Goal: Information Seeking & Learning: Find contact information

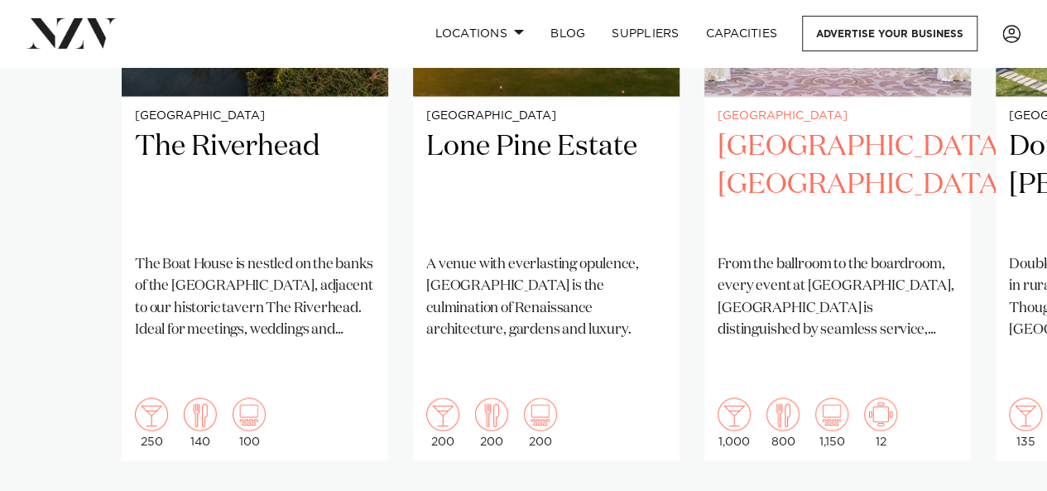
scroll to position [1417, 0]
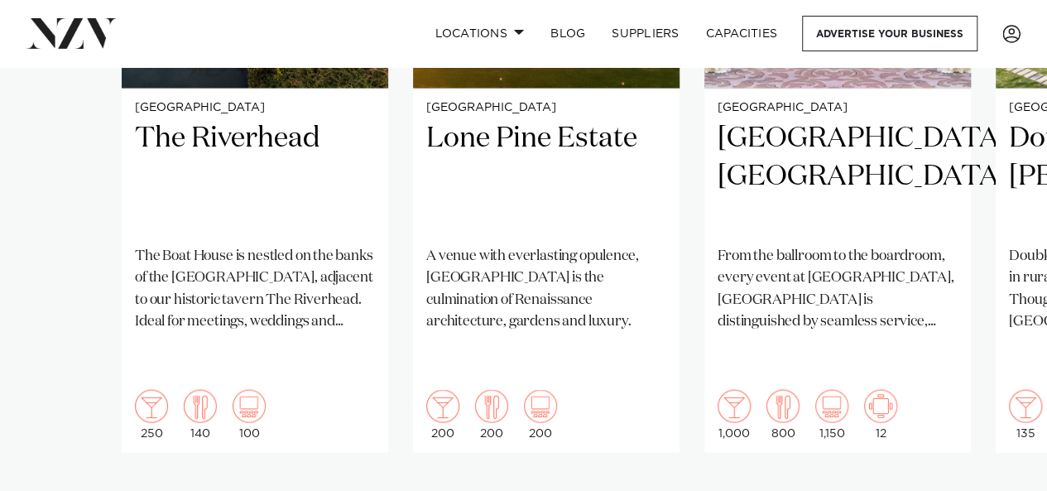
click at [1010, 452] on swiper-container "Auckland The Riverhead The [GEOGRAPHIC_DATA] is nestled on the banks of the upp…" at bounding box center [523, 130] width 1047 height 801
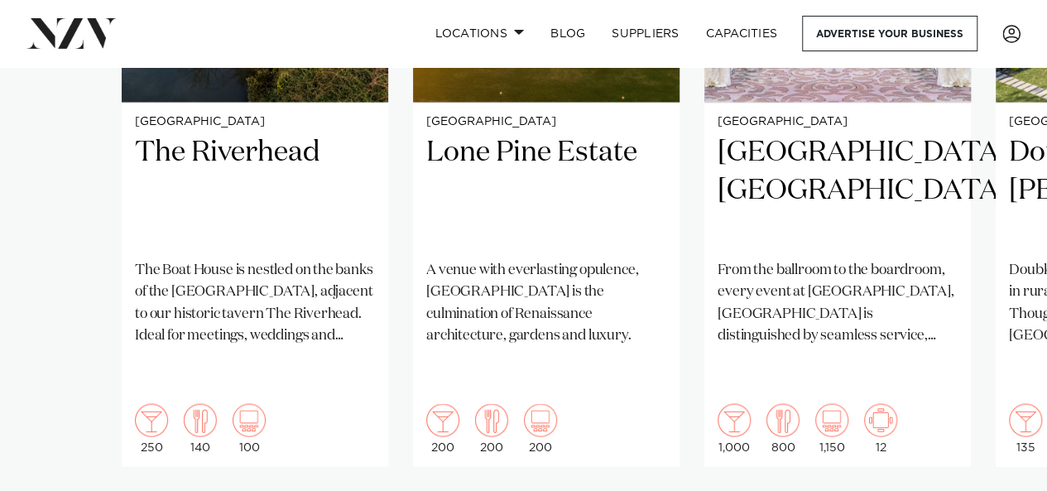
scroll to position [1410, 0]
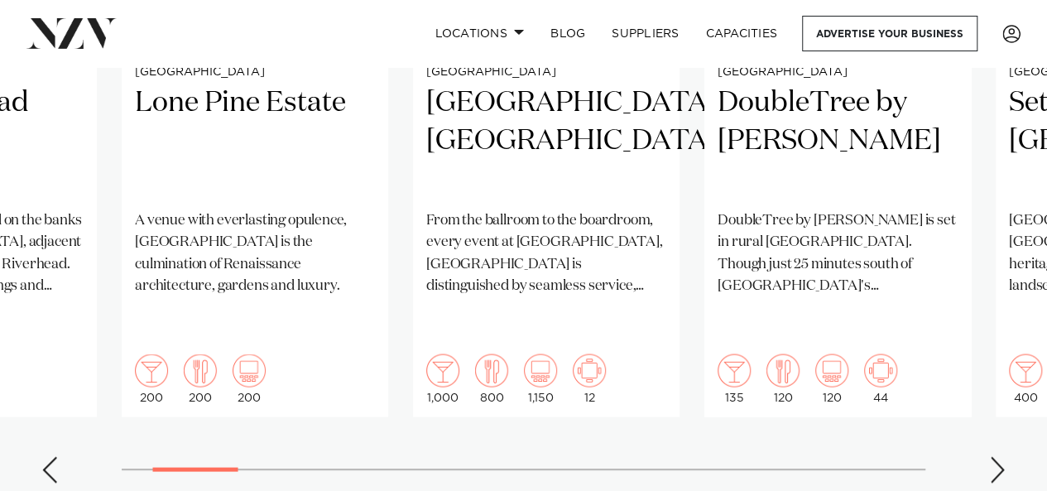
scroll to position [1452, 0]
click at [993, 457] on div "Next slide" at bounding box center [997, 470] width 17 height 26
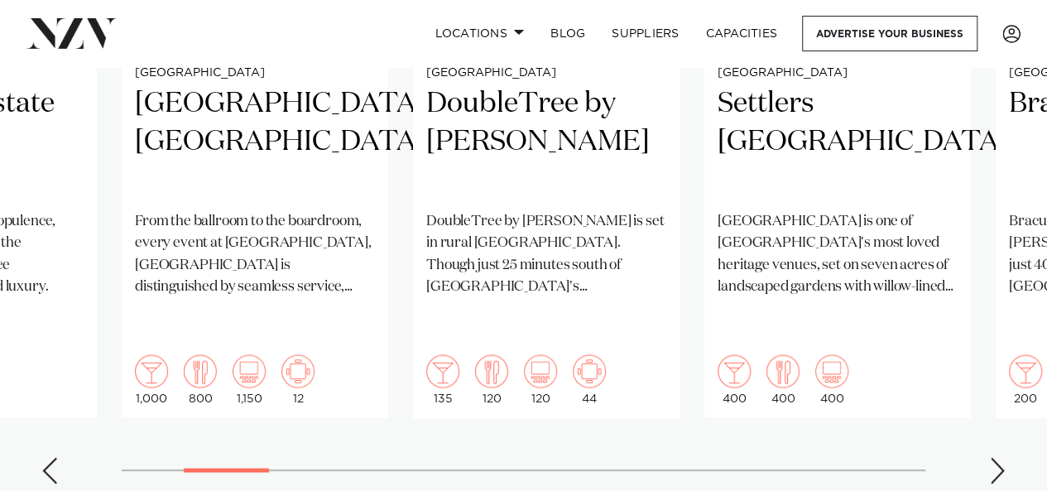
click at [993, 457] on div "Next slide" at bounding box center [997, 470] width 17 height 26
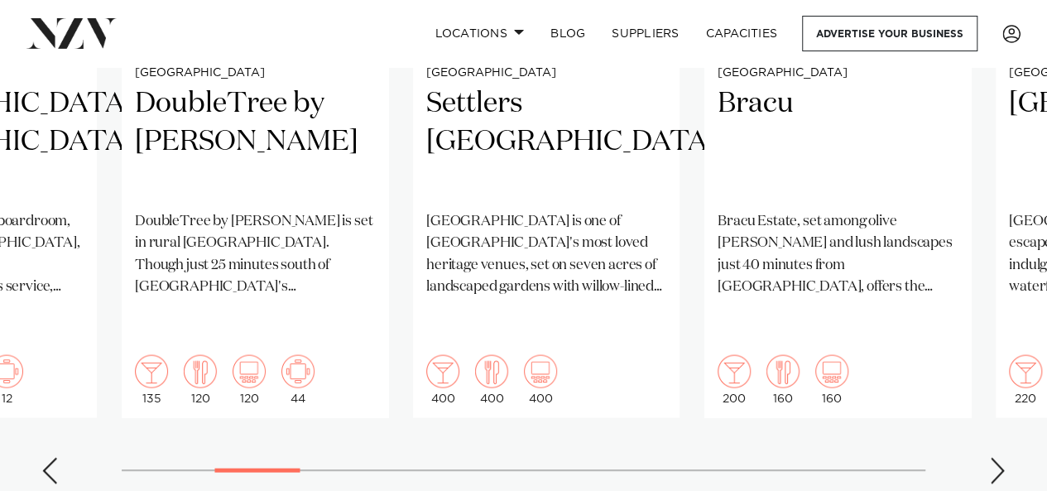
click at [993, 457] on div "Next slide" at bounding box center [997, 470] width 17 height 26
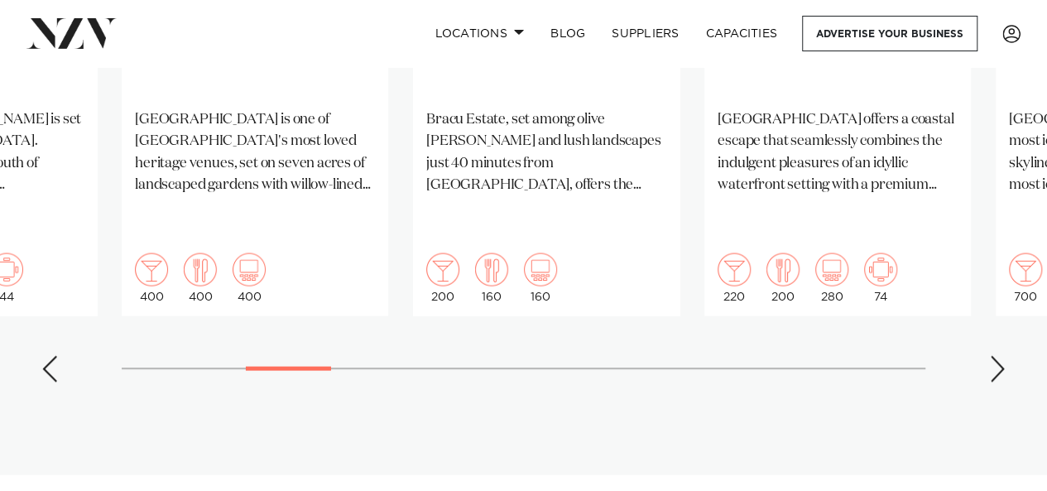
scroll to position [1556, 0]
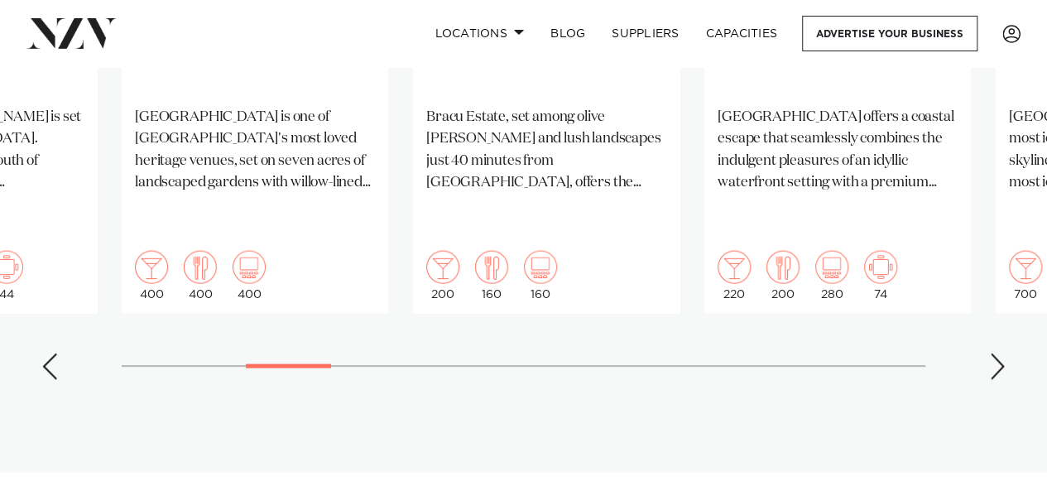
click at [992, 353] on div "Next slide" at bounding box center [997, 366] width 17 height 26
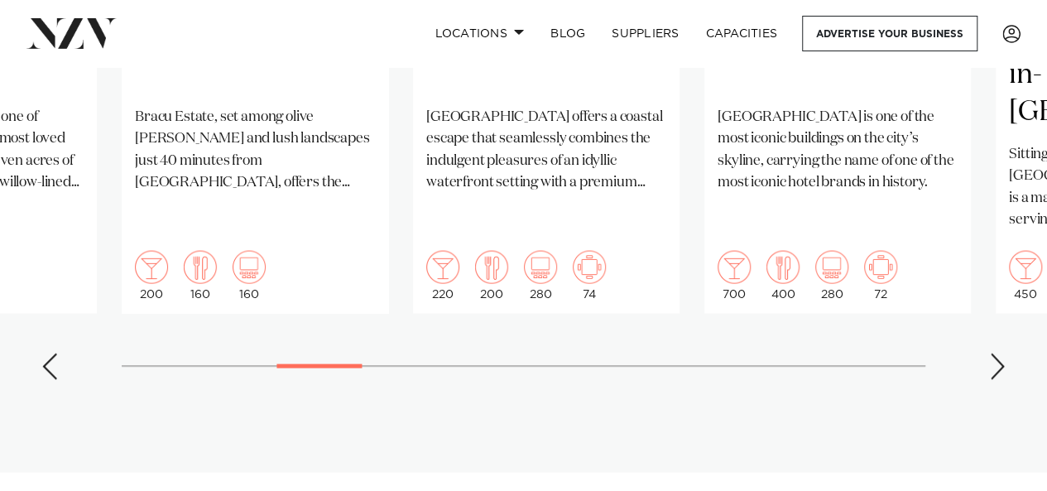
click at [992, 353] on div "Next slide" at bounding box center [997, 366] width 17 height 26
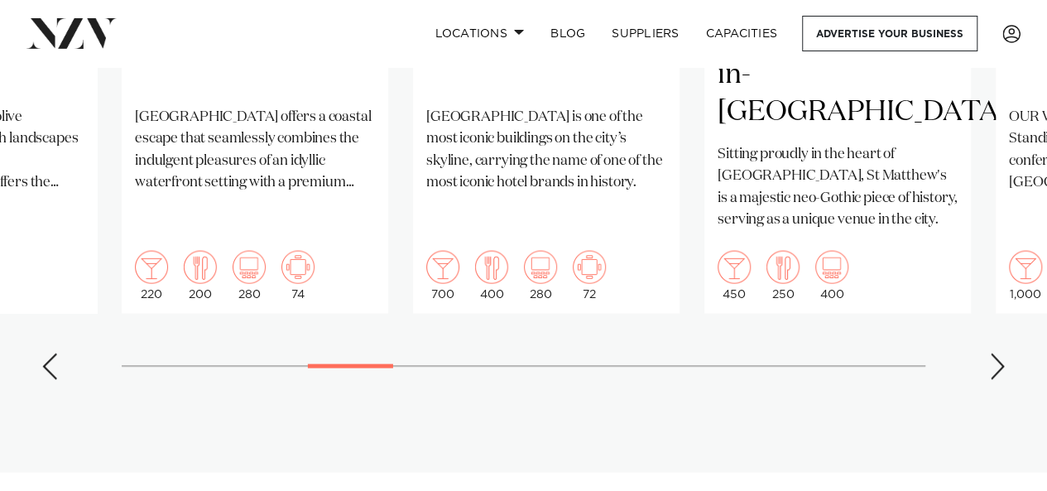
click at [992, 353] on div "Next slide" at bounding box center [997, 366] width 17 height 26
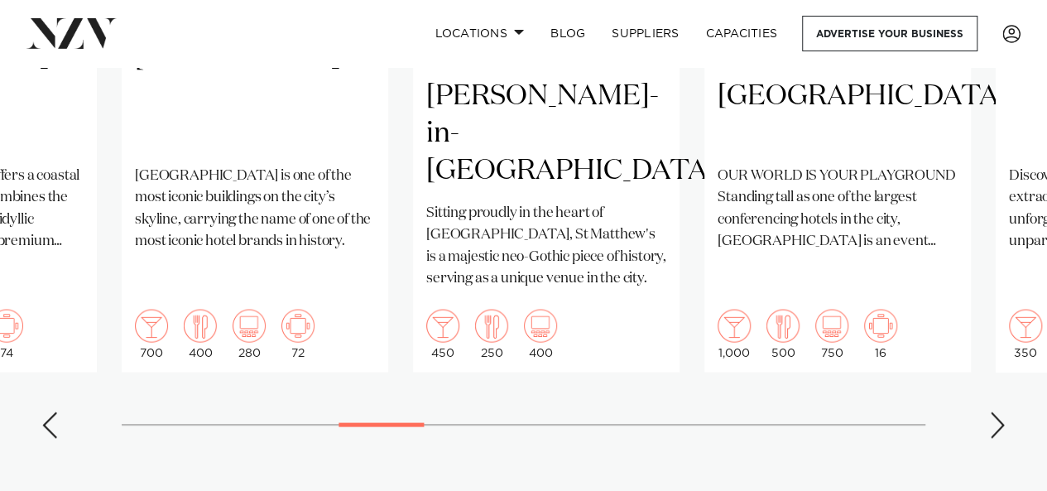
scroll to position [1498, 0]
click at [992, 411] on div "Next slide" at bounding box center [997, 424] width 17 height 26
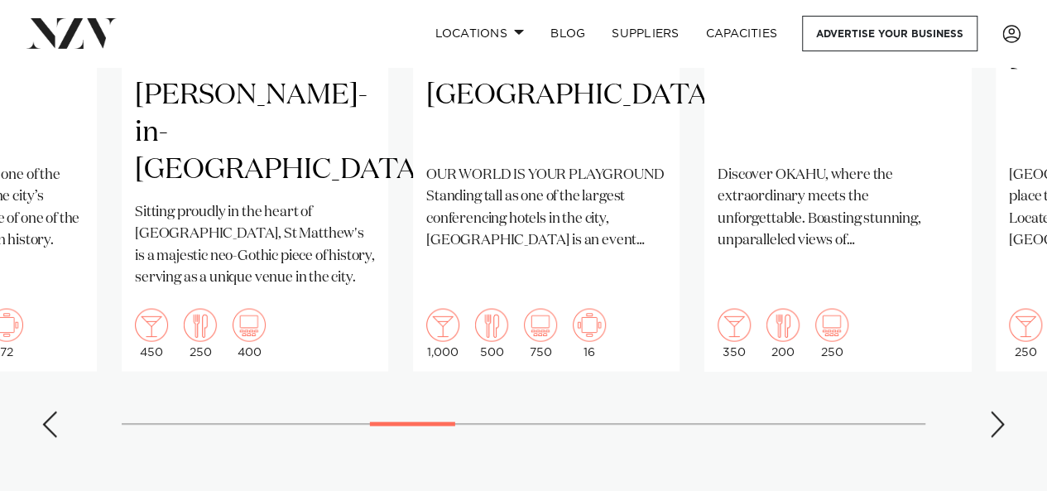
click at [992, 411] on div "Next slide" at bounding box center [997, 424] width 17 height 26
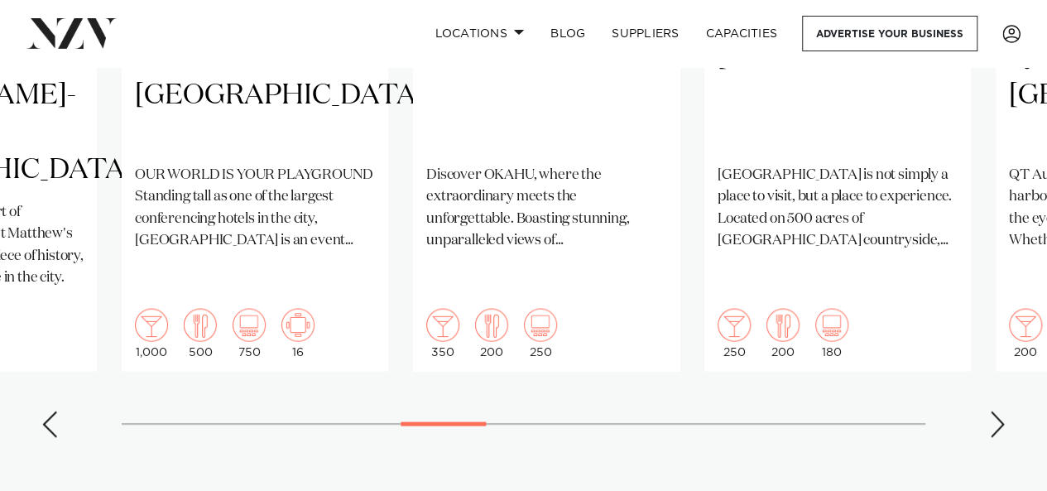
click at [992, 411] on div "Next slide" at bounding box center [997, 424] width 17 height 26
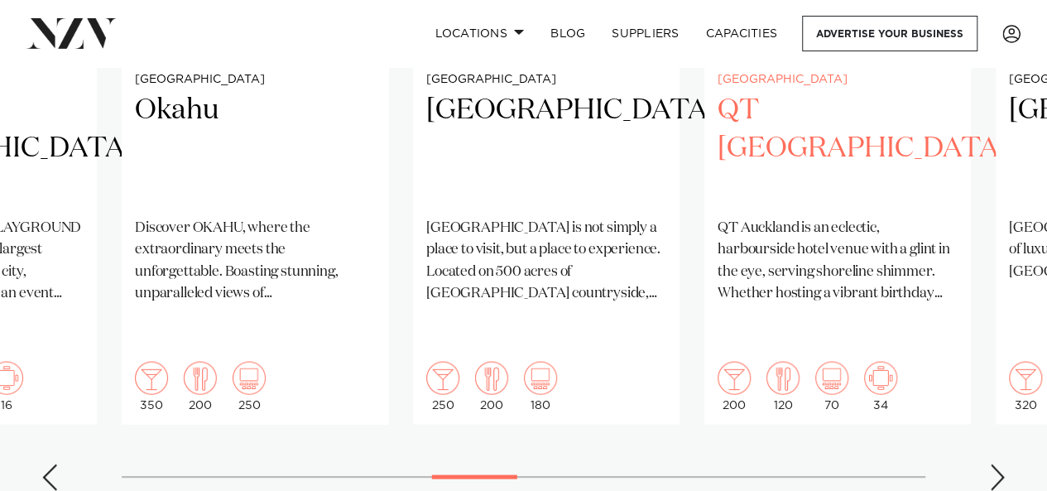
scroll to position [1448, 0]
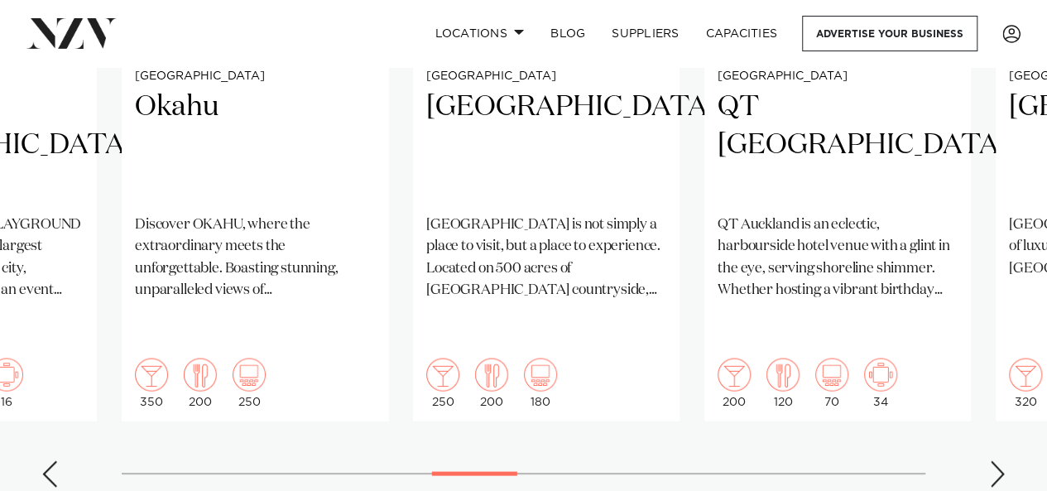
click at [1001, 460] on div "Next slide" at bounding box center [997, 473] width 17 height 26
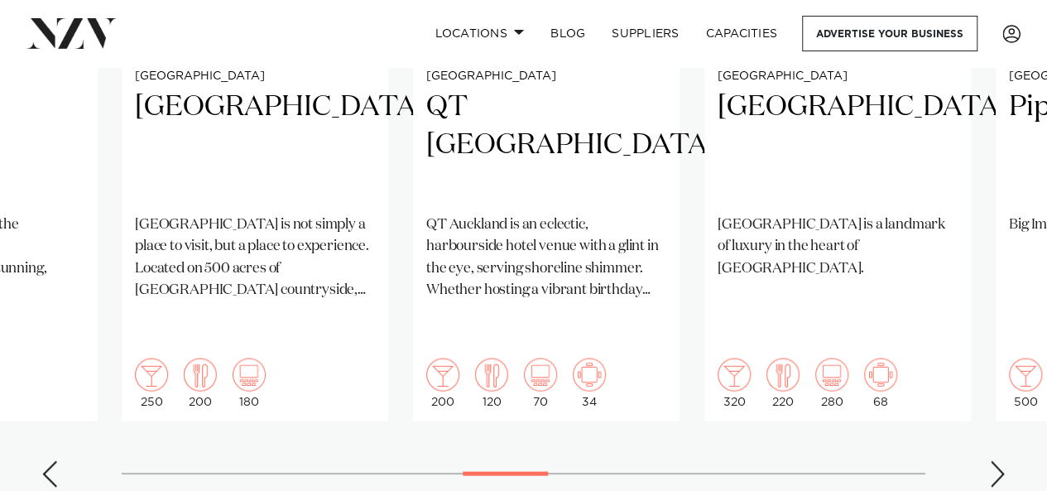
click at [999, 460] on div "Next slide" at bounding box center [997, 473] width 17 height 26
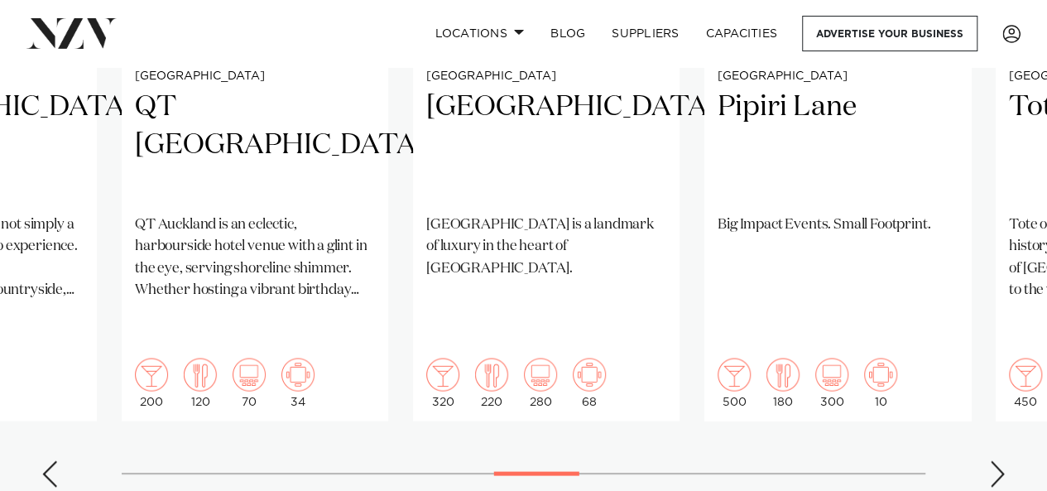
click at [999, 460] on div "Next slide" at bounding box center [997, 473] width 17 height 26
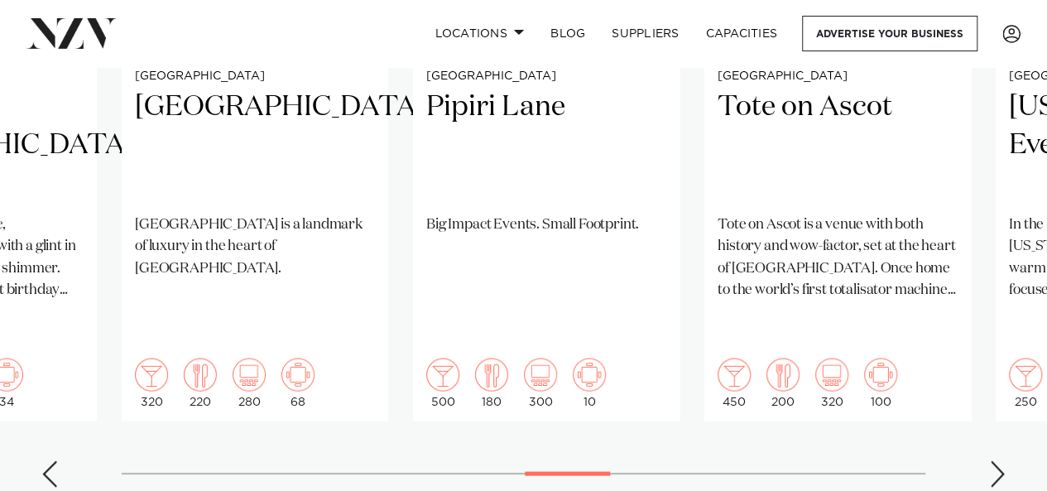
click at [1000, 460] on div "Next slide" at bounding box center [997, 473] width 17 height 26
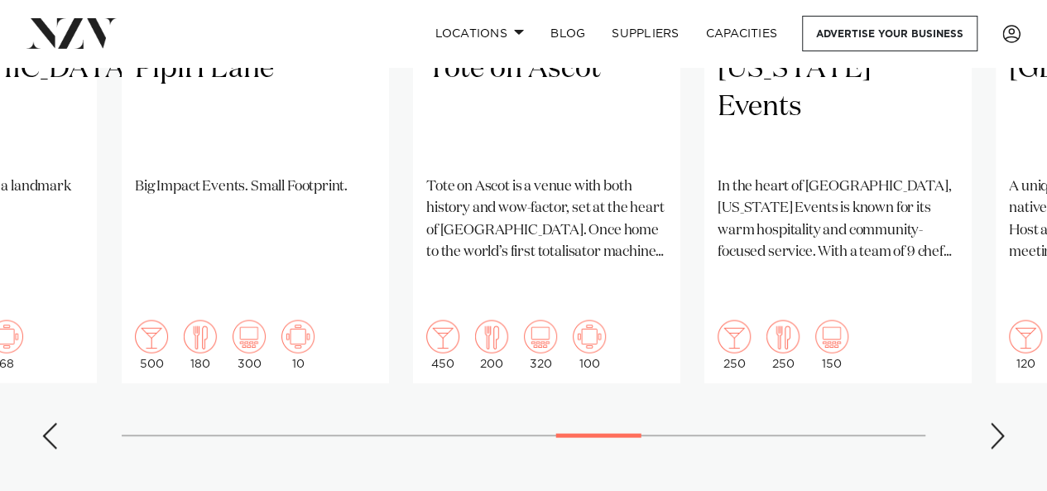
scroll to position [1503, 0]
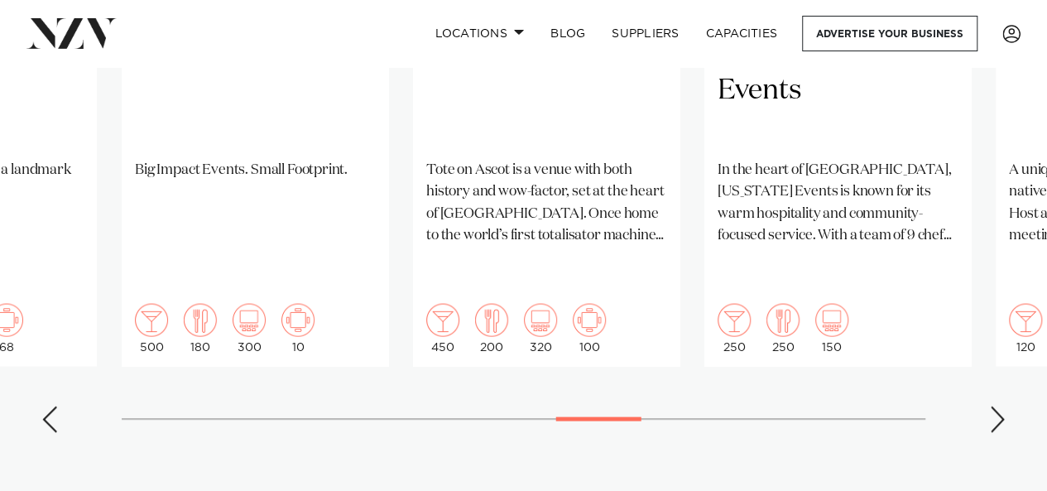
click at [996, 369] on swiper-container "Auckland The Riverhead The [GEOGRAPHIC_DATA] is nestled on the banks of the upp…" at bounding box center [523, 44] width 1047 height 801
click at [996, 406] on div "Next slide" at bounding box center [997, 419] width 17 height 26
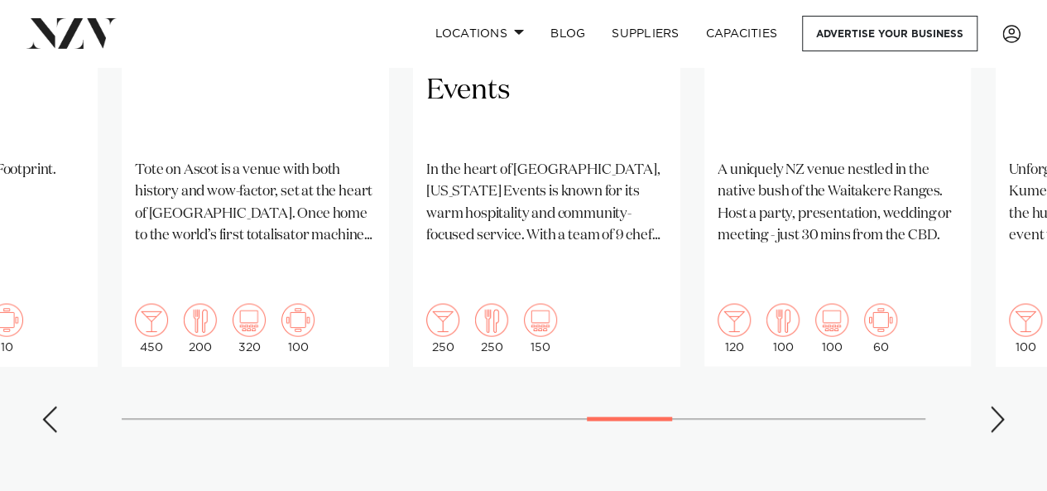
click at [996, 406] on div "Next slide" at bounding box center [997, 419] width 17 height 26
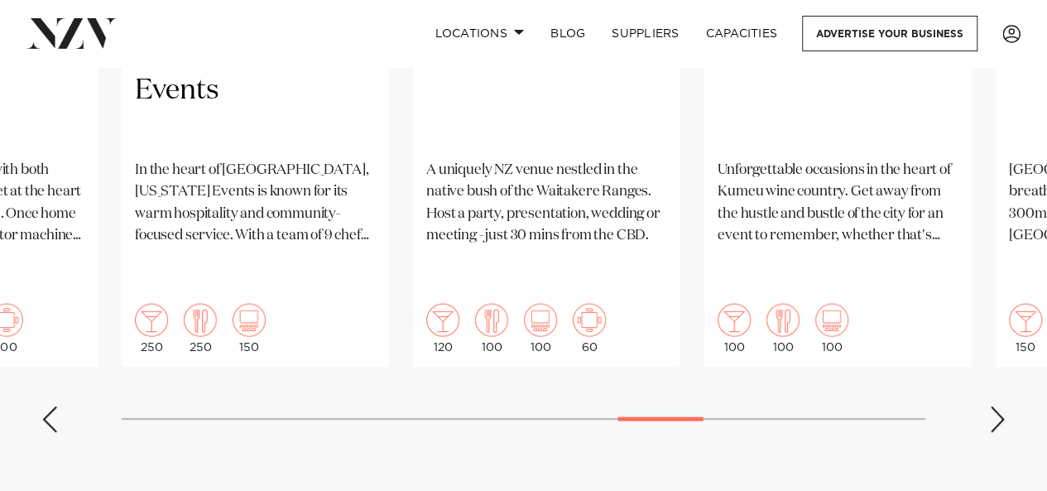
click at [996, 406] on div "Next slide" at bounding box center [997, 419] width 17 height 26
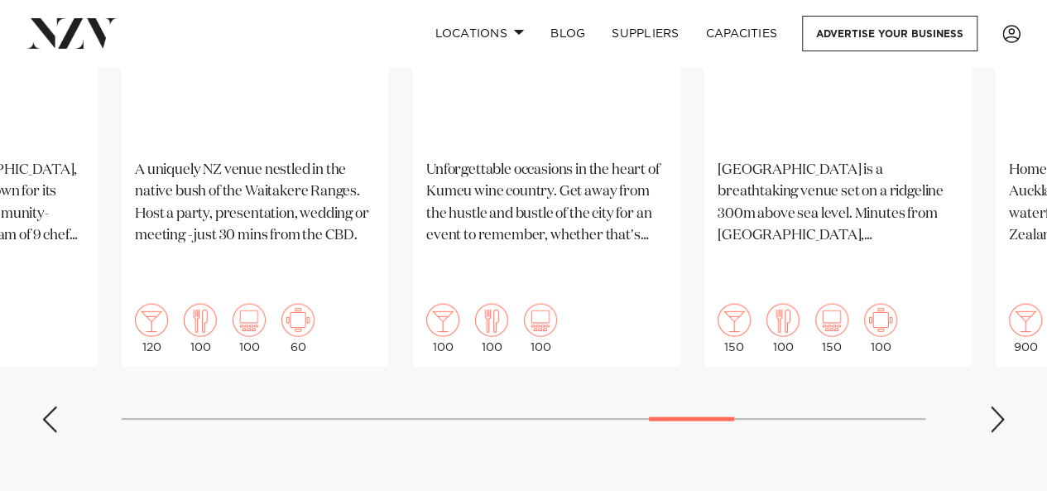
click at [996, 406] on div "Next slide" at bounding box center [997, 419] width 17 height 26
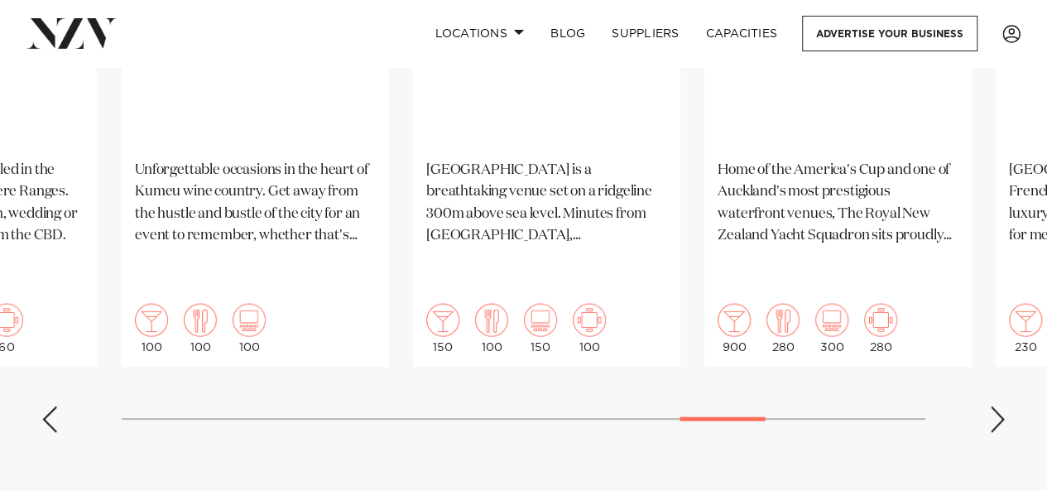
click at [996, 406] on div "Next slide" at bounding box center [997, 419] width 17 height 26
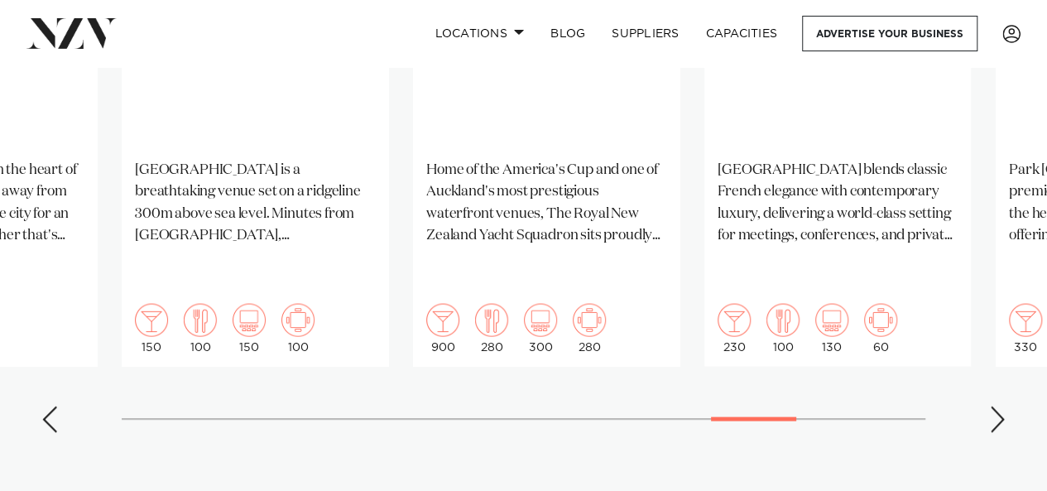
click at [996, 406] on div "Next slide" at bounding box center [997, 419] width 17 height 26
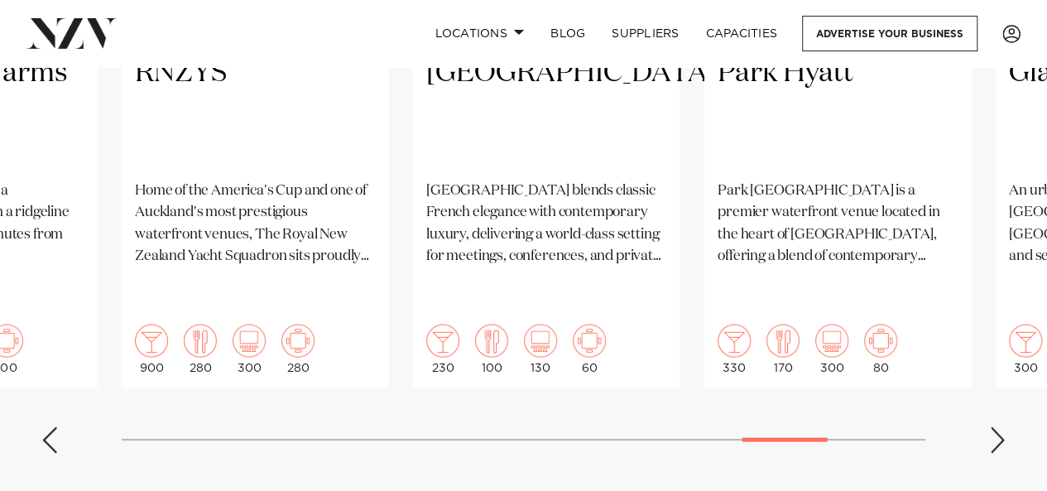
scroll to position [1485, 0]
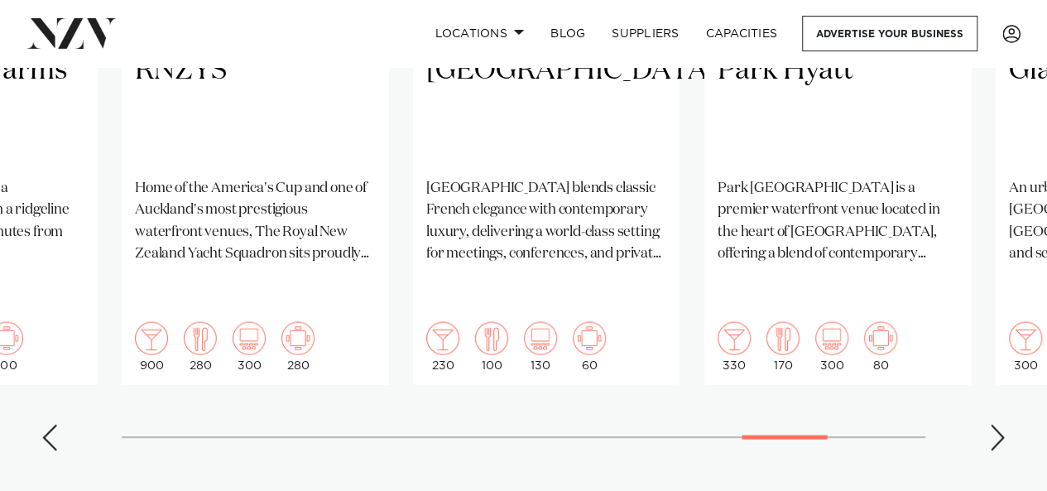
click at [998, 424] on div "Next slide" at bounding box center [997, 437] width 17 height 26
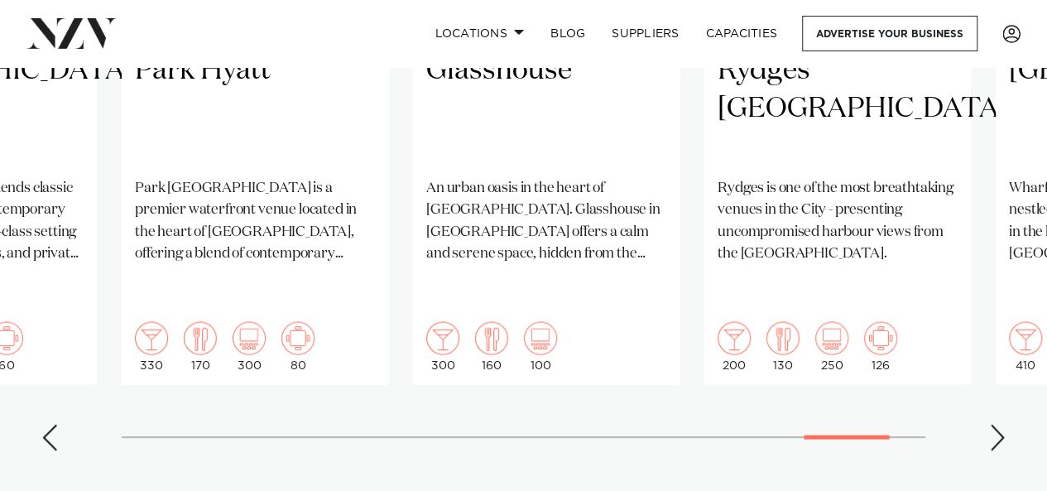
click at [998, 424] on div "Next slide" at bounding box center [997, 437] width 17 height 26
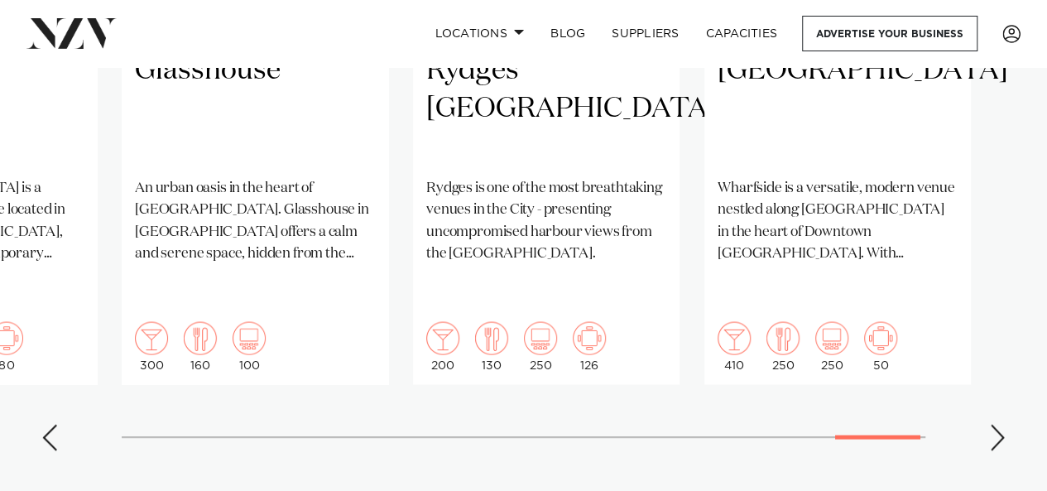
click at [998, 424] on div "Next slide" at bounding box center [997, 437] width 17 height 26
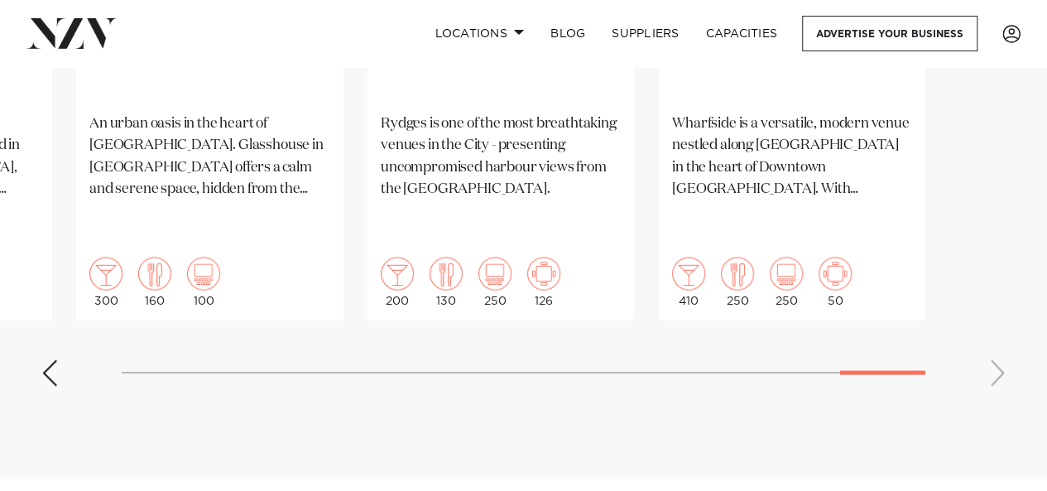
scroll to position [1587, 0]
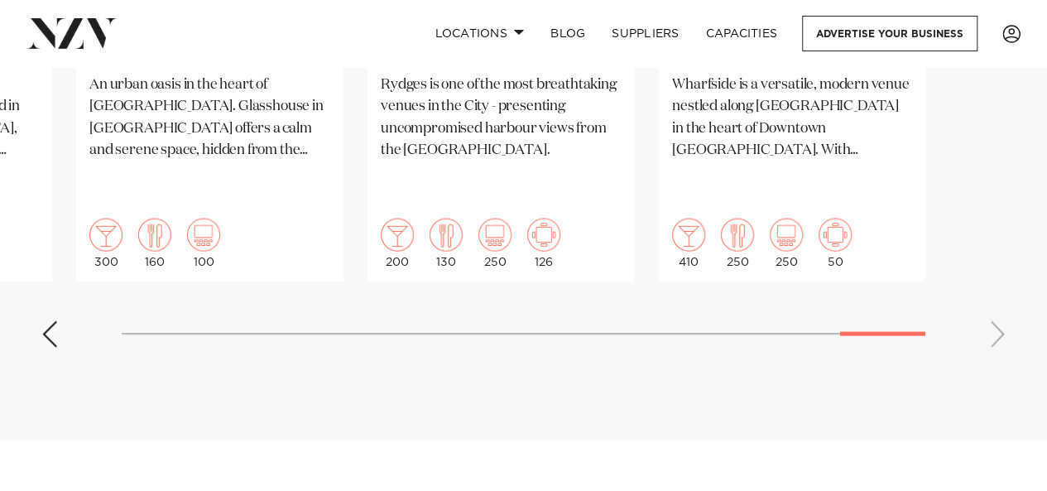
click at [45, 321] on div "Previous slide" at bounding box center [49, 334] width 17 height 26
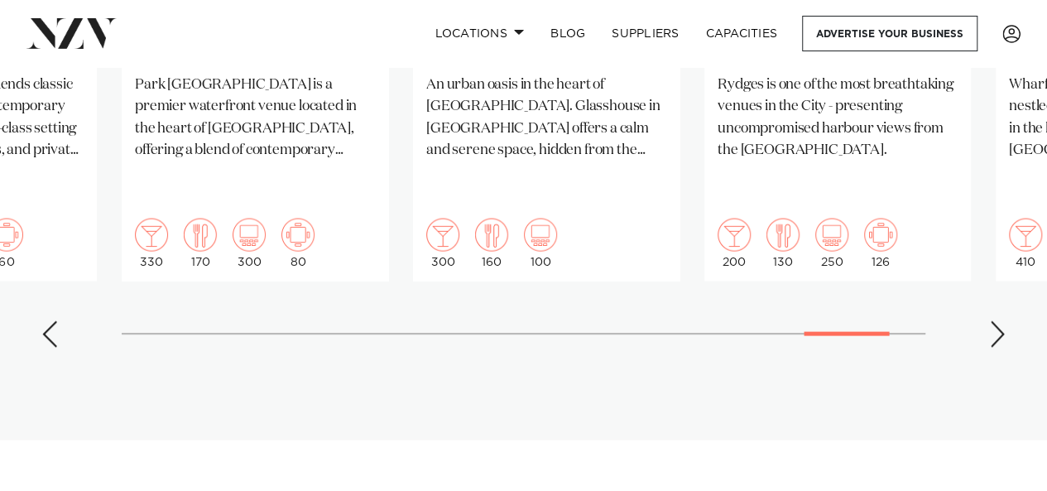
click at [45, 321] on div "Previous slide" at bounding box center [49, 334] width 17 height 26
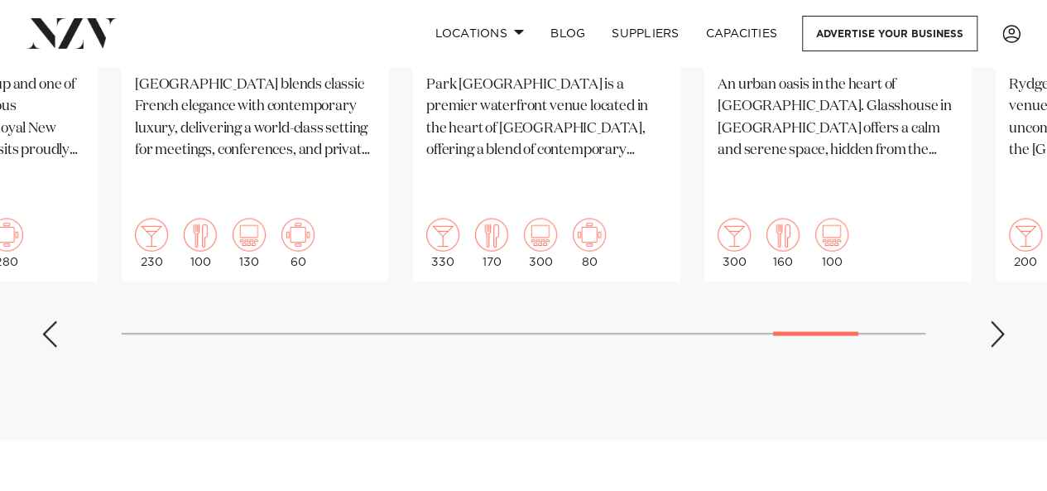
click at [45, 321] on div "Previous slide" at bounding box center [49, 334] width 17 height 26
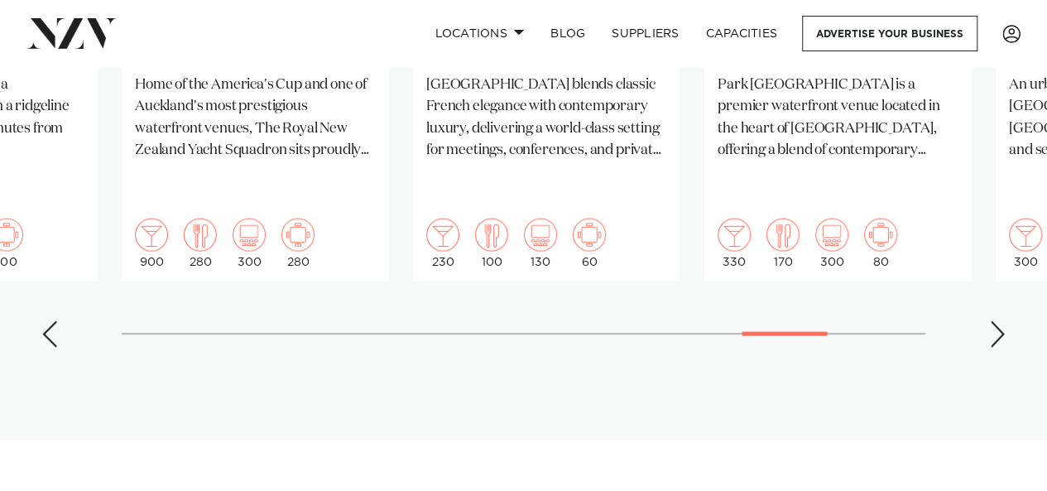
click at [45, 321] on div "Previous slide" at bounding box center [49, 334] width 17 height 26
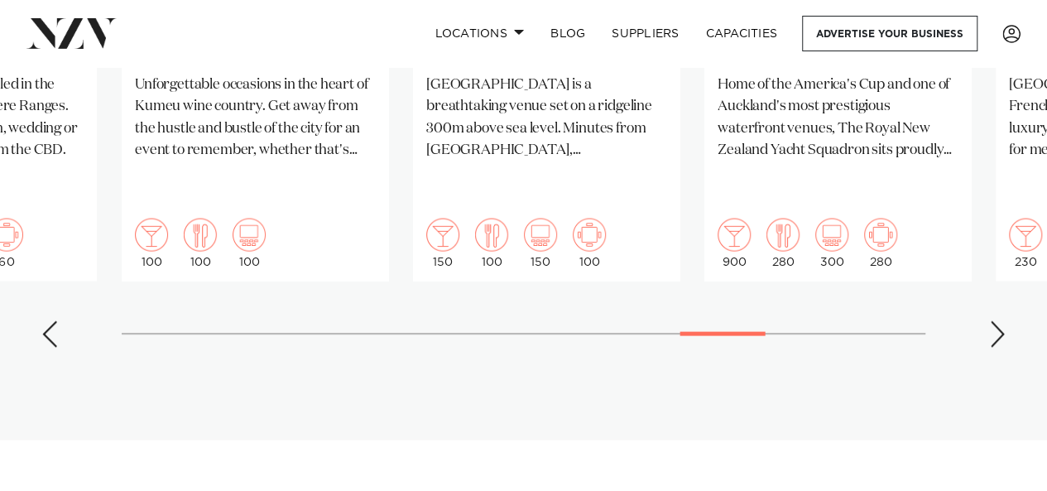
click at [45, 321] on div "Previous slide" at bounding box center [49, 334] width 17 height 26
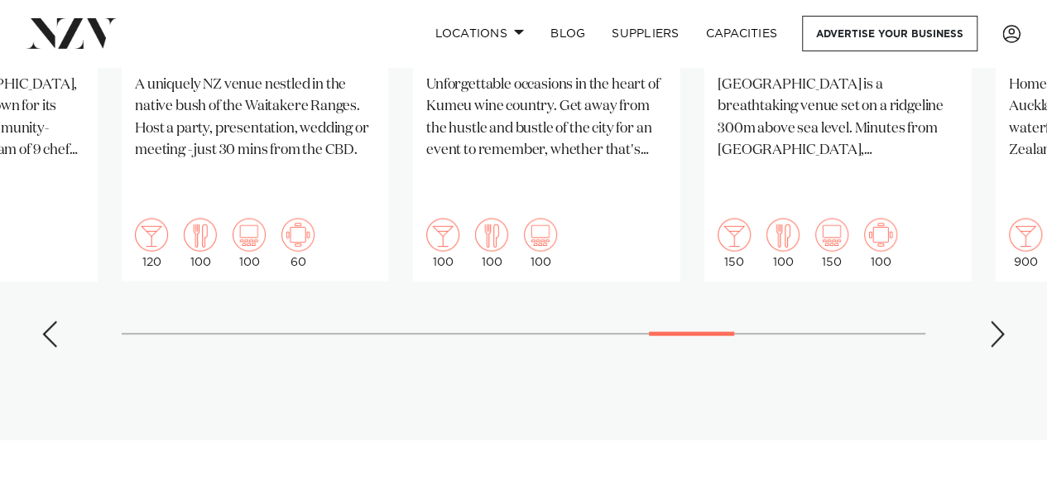
click at [45, 321] on div "Previous slide" at bounding box center [49, 334] width 17 height 26
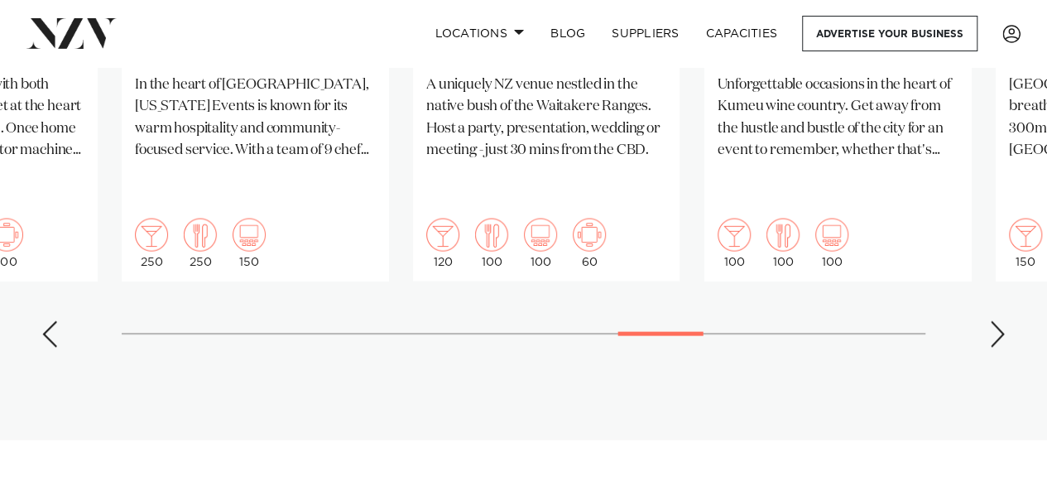
click at [45, 321] on div "Previous slide" at bounding box center [49, 334] width 17 height 26
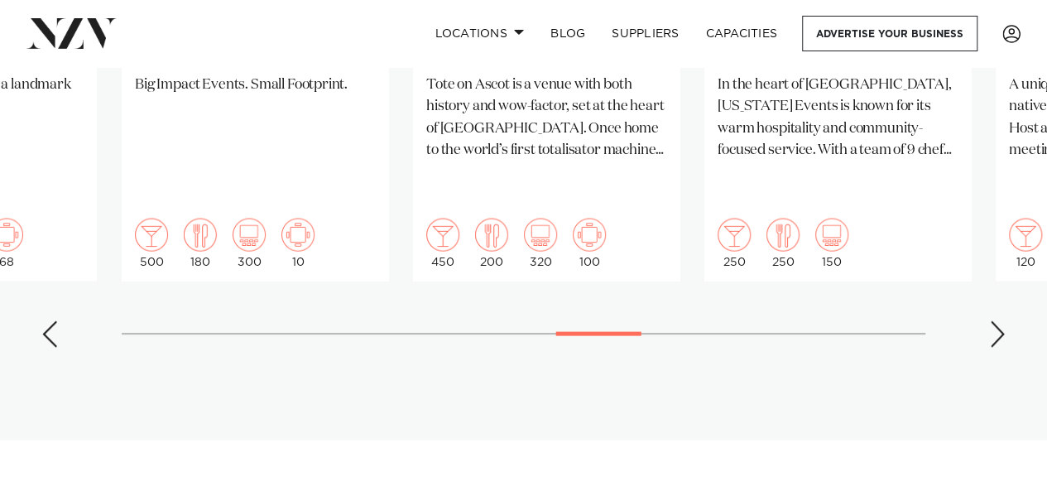
click at [45, 321] on div "Previous slide" at bounding box center [49, 334] width 17 height 26
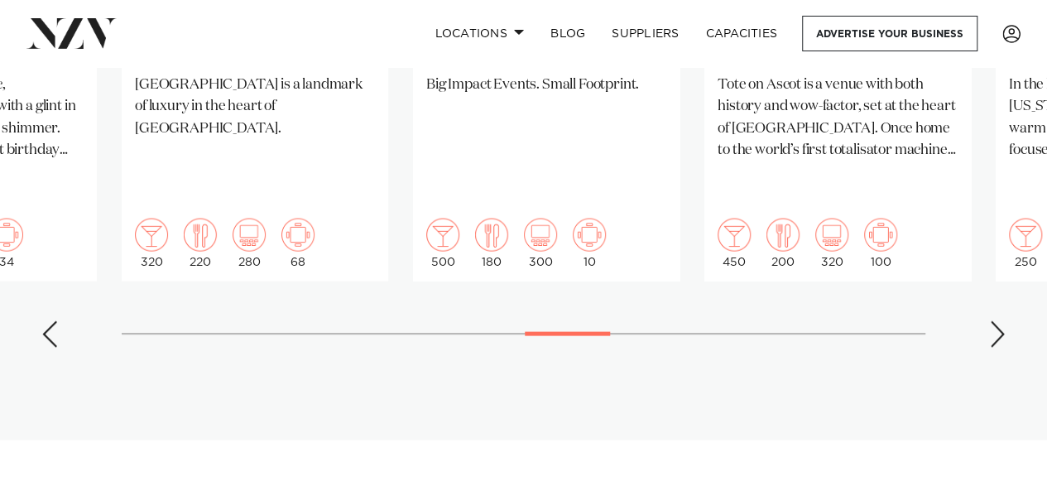
click at [45, 321] on div "Previous slide" at bounding box center [49, 334] width 17 height 26
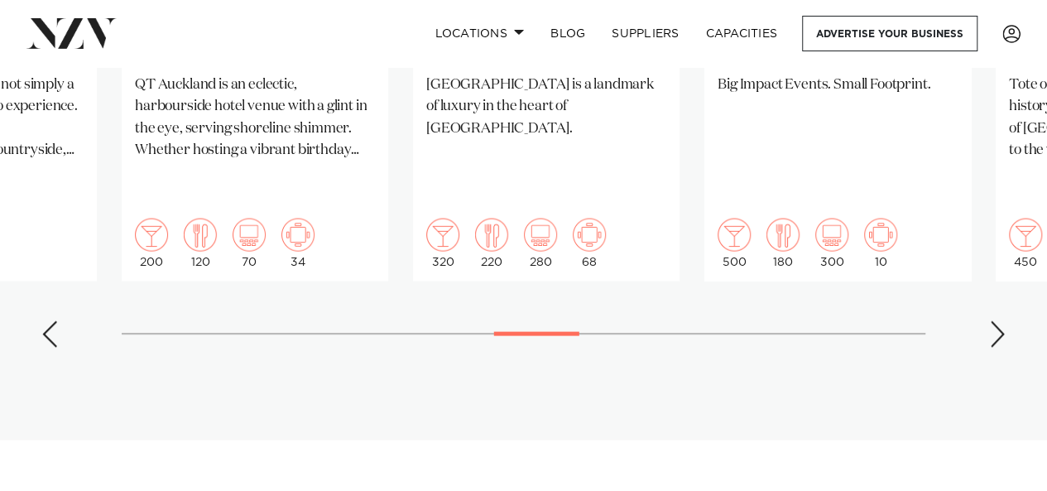
click at [45, 321] on div "Previous slide" at bounding box center [49, 334] width 17 height 26
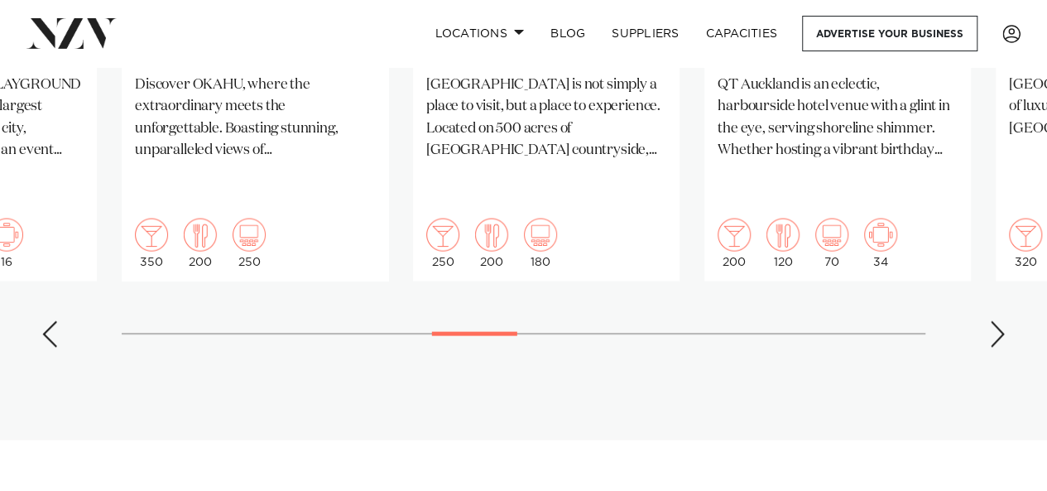
click at [45, 321] on div "Previous slide" at bounding box center [49, 334] width 17 height 26
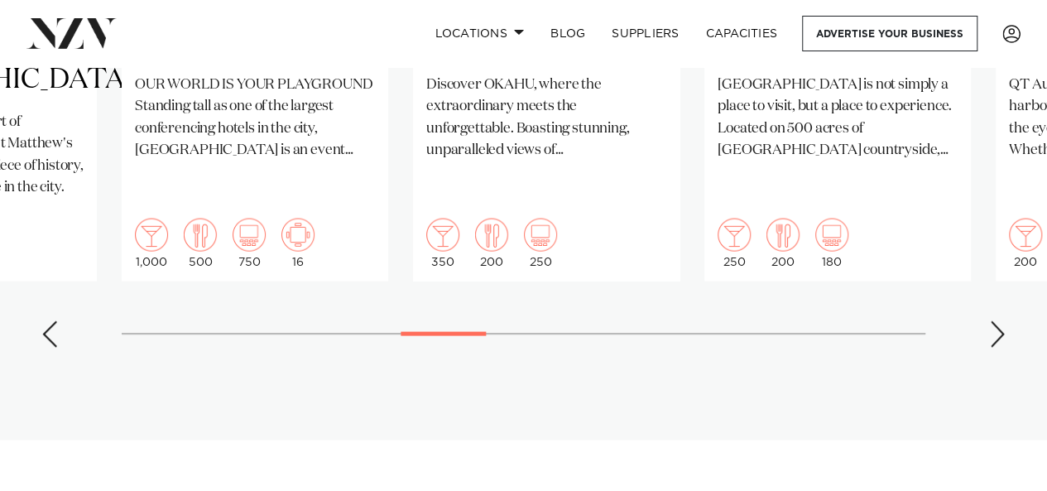
click at [45, 321] on div "Previous slide" at bounding box center [49, 334] width 17 height 26
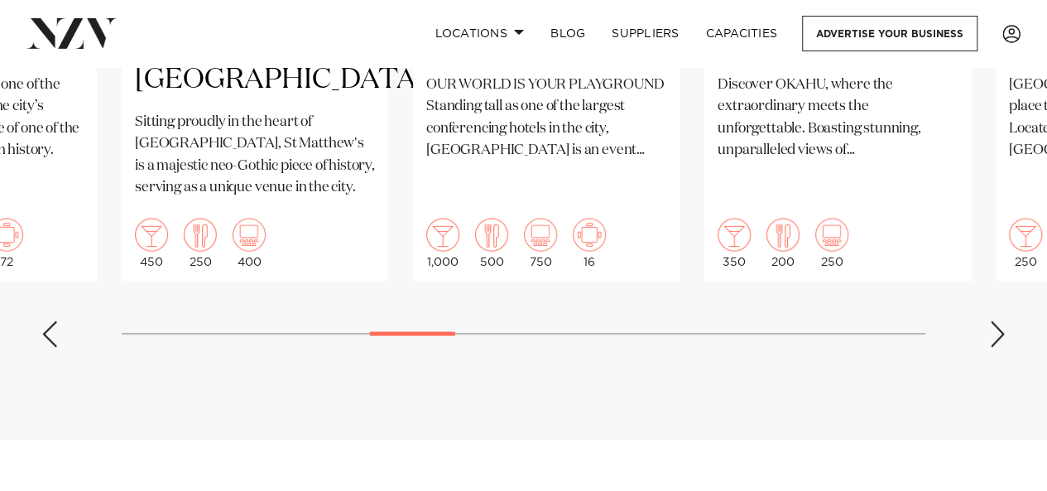
click at [45, 321] on div "Previous slide" at bounding box center [49, 334] width 17 height 26
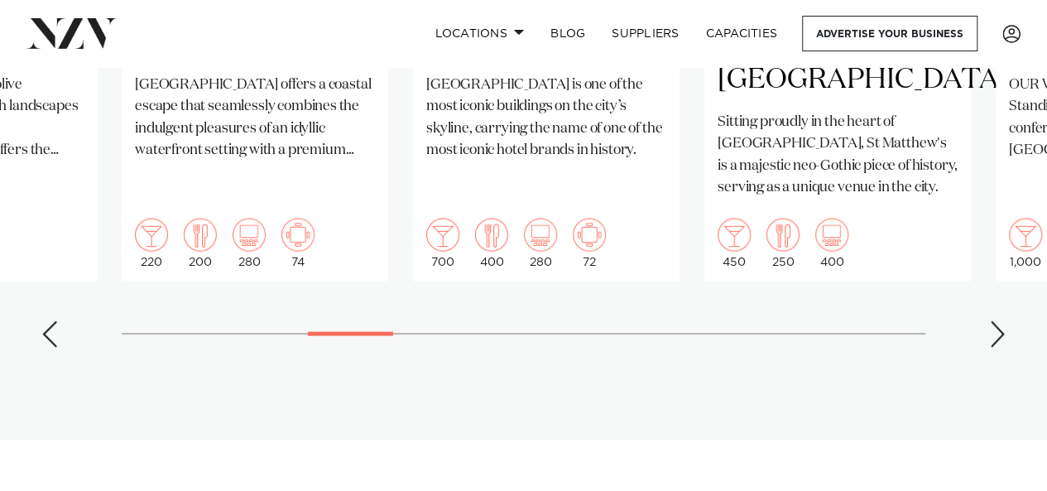
click at [45, 321] on div "Previous slide" at bounding box center [49, 334] width 17 height 26
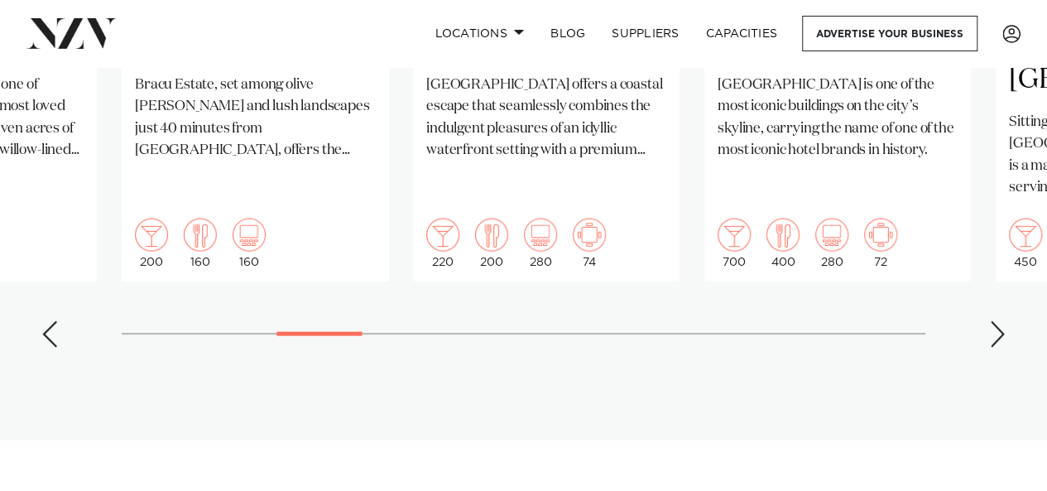
click at [45, 321] on div "Previous slide" at bounding box center [49, 334] width 17 height 26
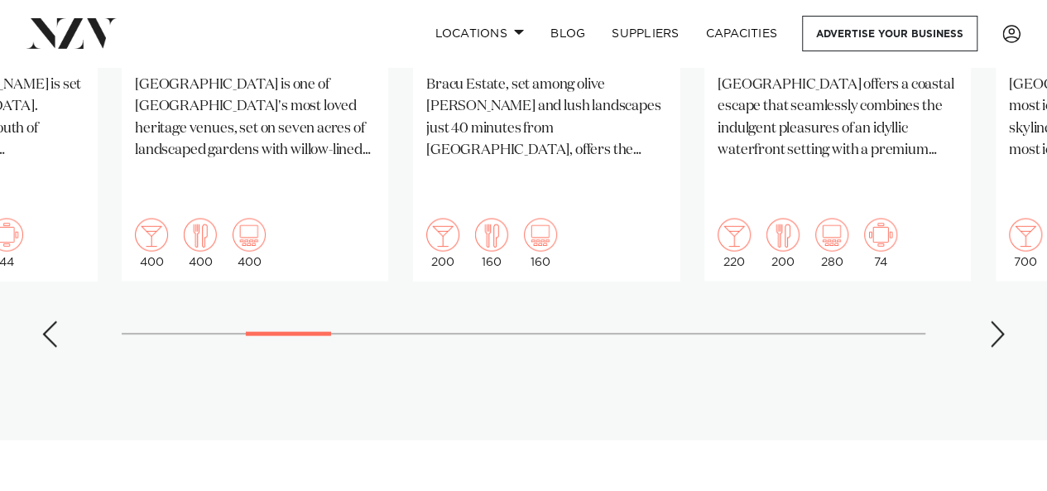
click at [45, 321] on div "Previous slide" at bounding box center [49, 334] width 17 height 26
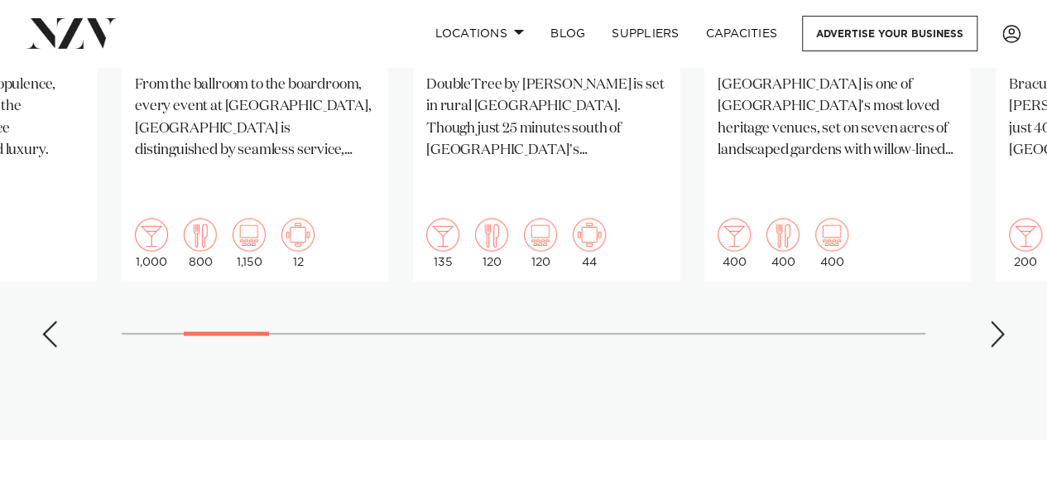
click at [45, 321] on div "Previous slide" at bounding box center [49, 334] width 17 height 26
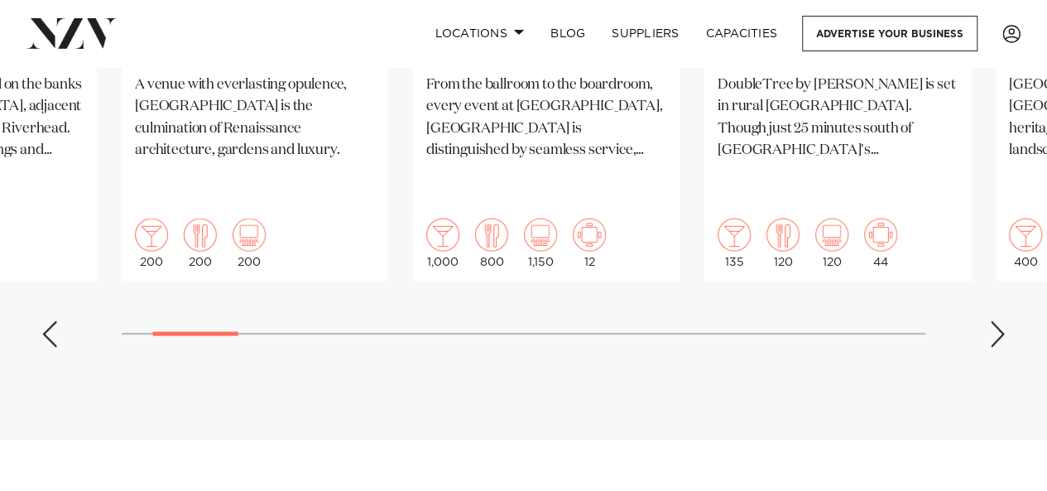
click at [45, 321] on div "Previous slide" at bounding box center [49, 334] width 17 height 26
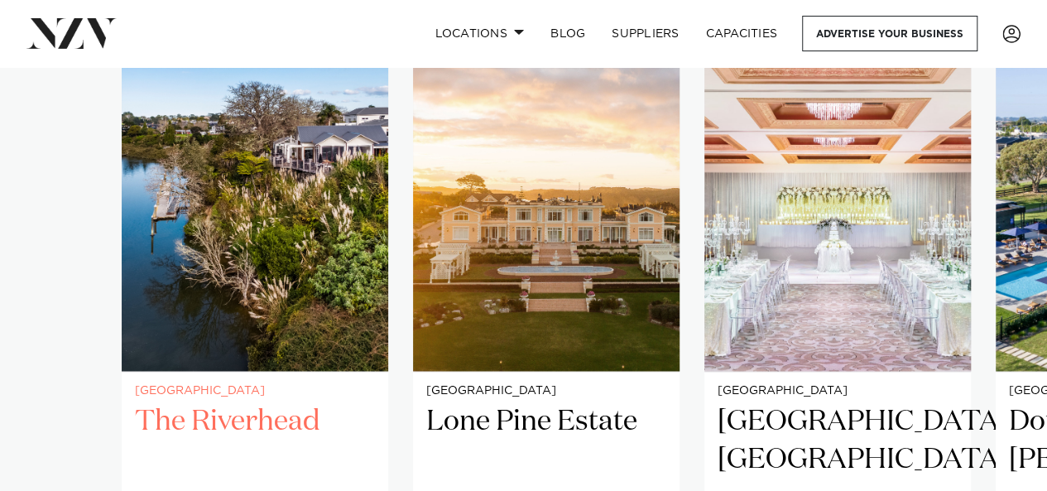
scroll to position [1126, 0]
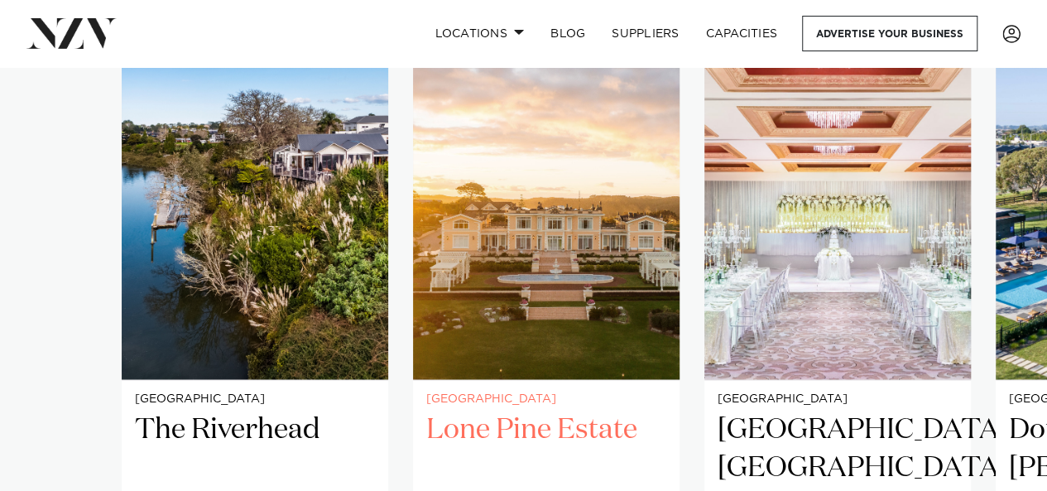
click at [563, 281] on img "2 / 26" at bounding box center [546, 201] width 267 height 358
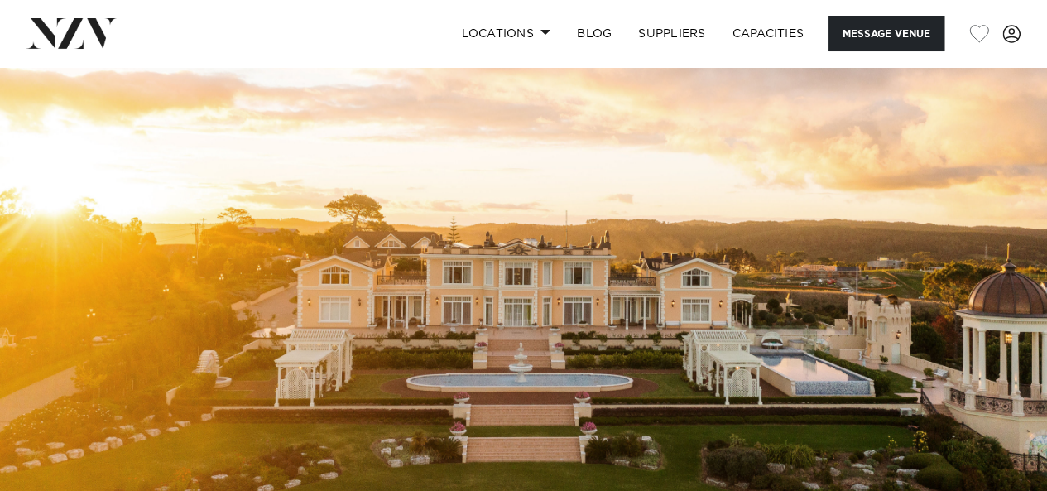
click at [609, 330] on img at bounding box center [523, 312] width 1047 height 491
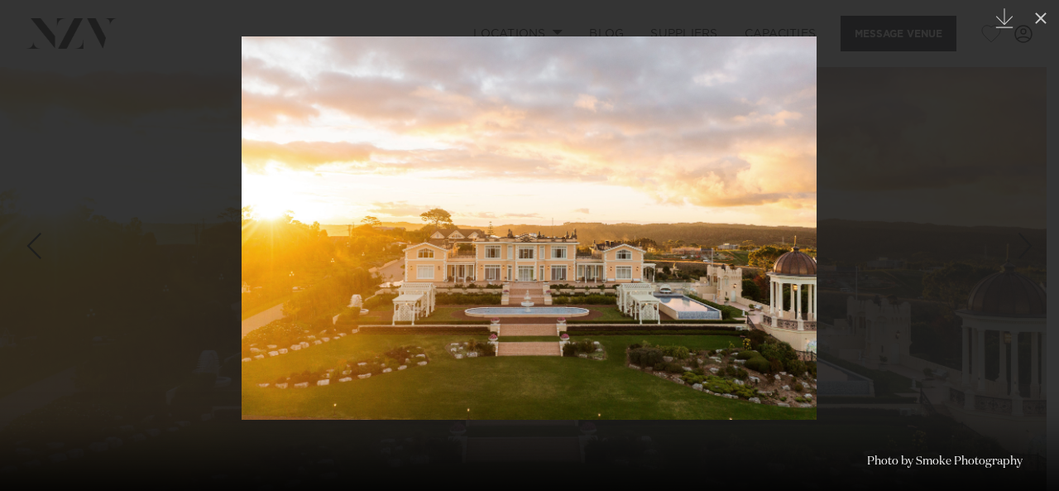
click at [955, 257] on div at bounding box center [529, 245] width 1059 height 491
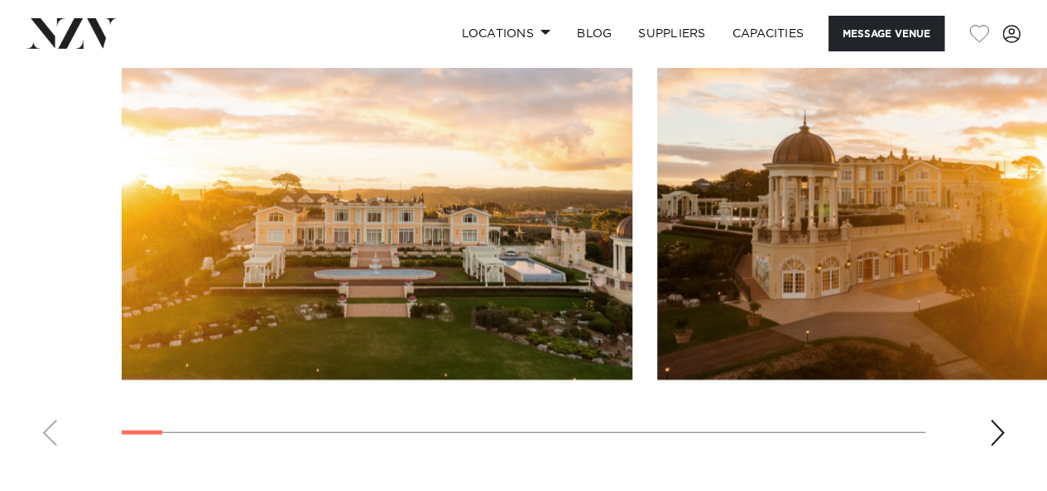
scroll to position [1849, 0]
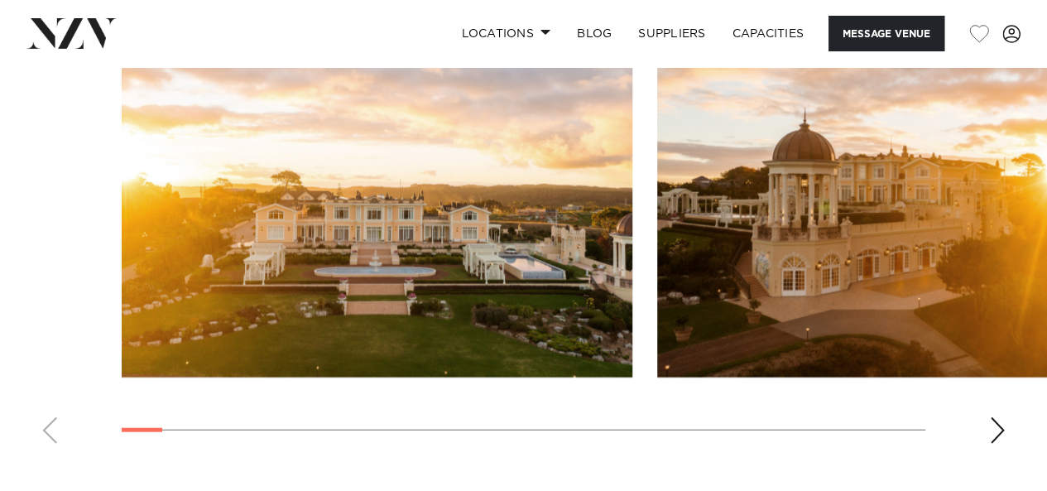
click at [992, 432] on div "Next slide" at bounding box center [997, 430] width 17 height 26
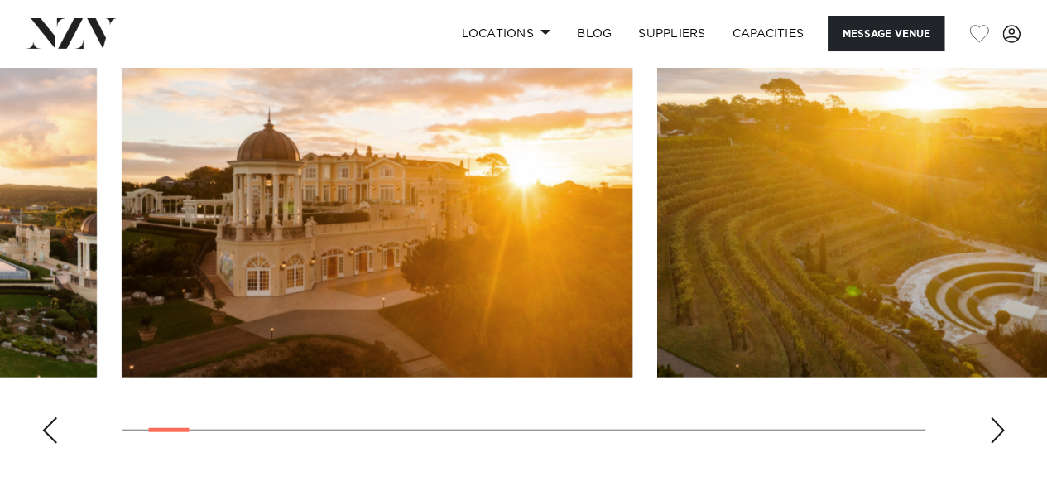
click at [992, 432] on div "Next slide" at bounding box center [997, 430] width 17 height 26
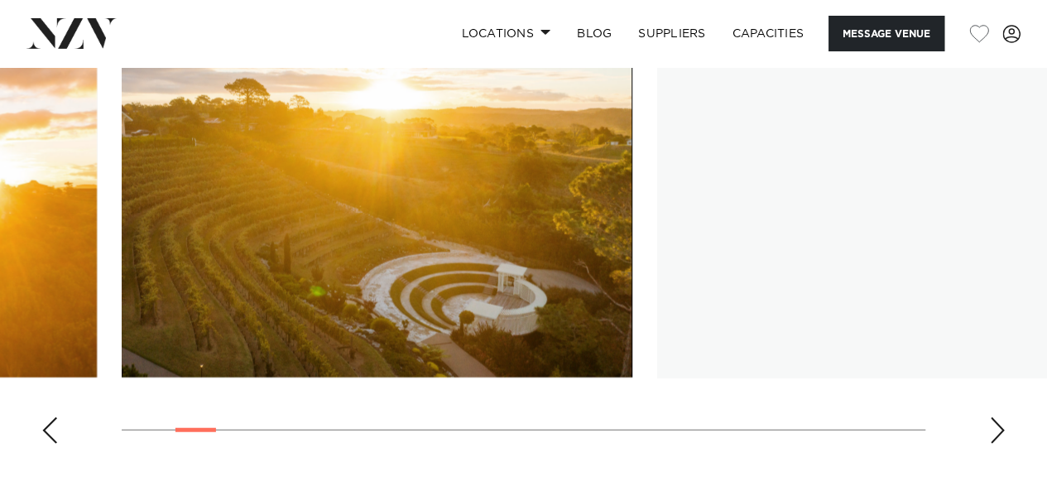
click at [992, 432] on div "Next slide" at bounding box center [997, 430] width 17 height 26
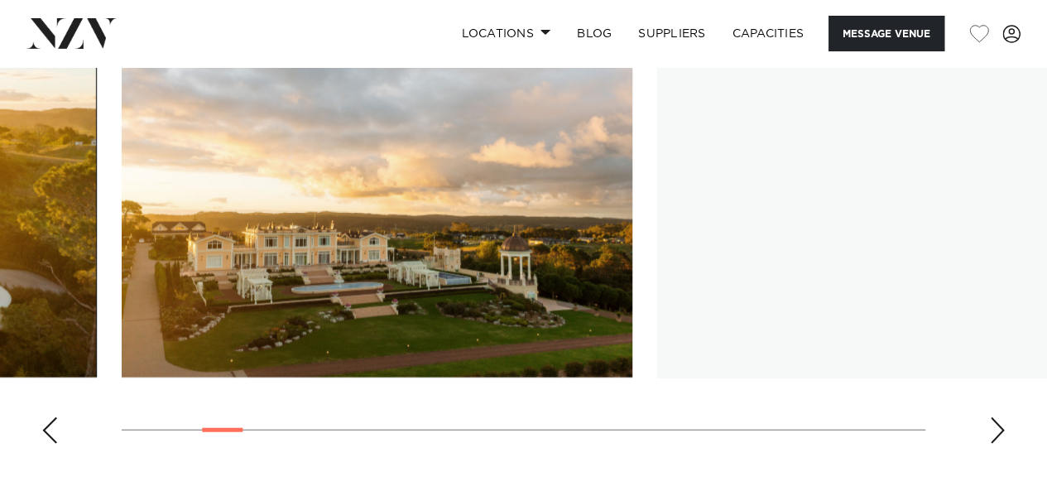
click at [992, 432] on div "Next slide" at bounding box center [997, 430] width 17 height 26
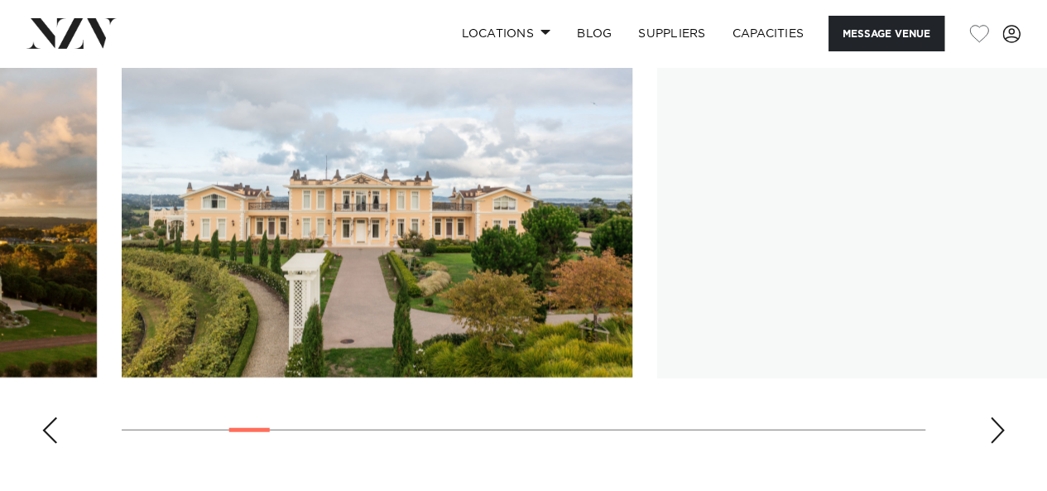
click at [992, 432] on div "Next slide" at bounding box center [997, 430] width 17 height 26
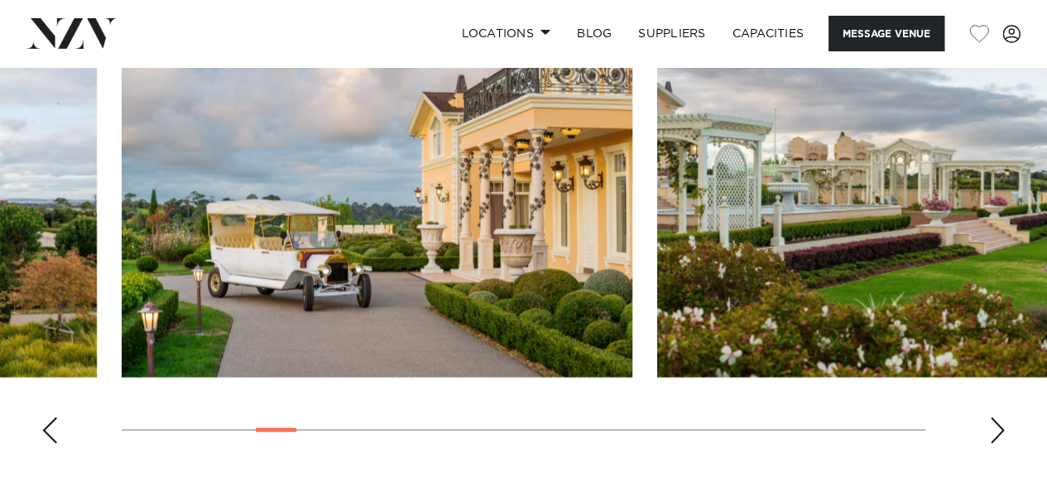
click at [992, 432] on div "Next slide" at bounding box center [997, 430] width 17 height 26
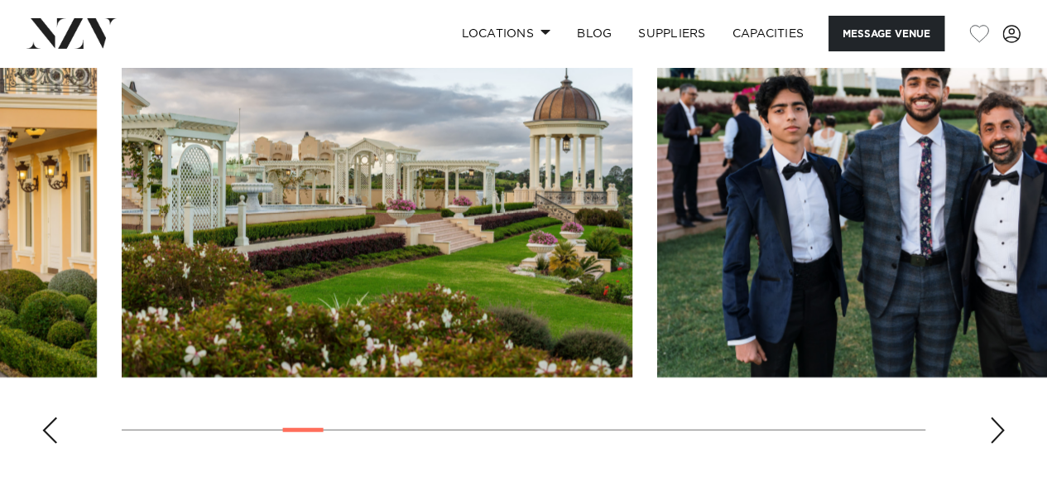
click at [992, 432] on div "Next slide" at bounding box center [997, 430] width 17 height 26
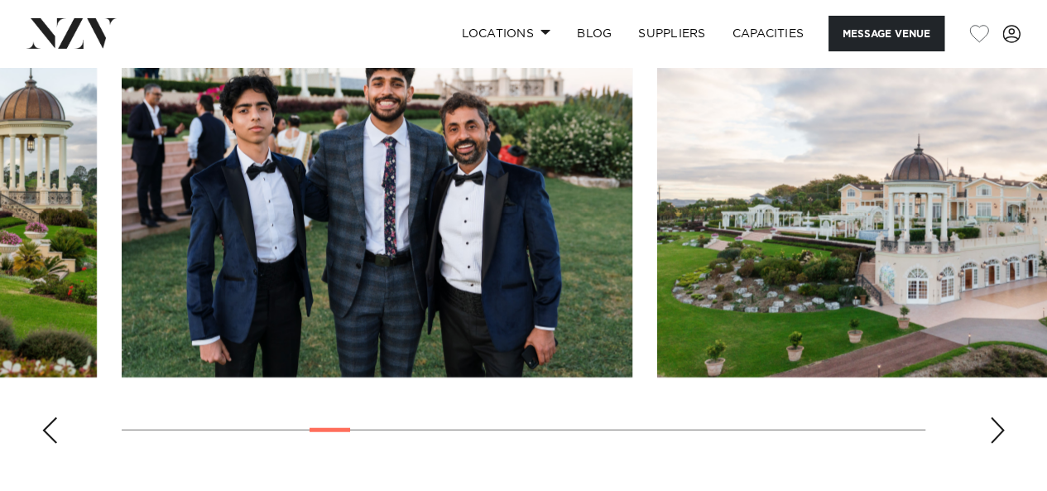
click at [992, 432] on div "Next slide" at bounding box center [997, 430] width 17 height 26
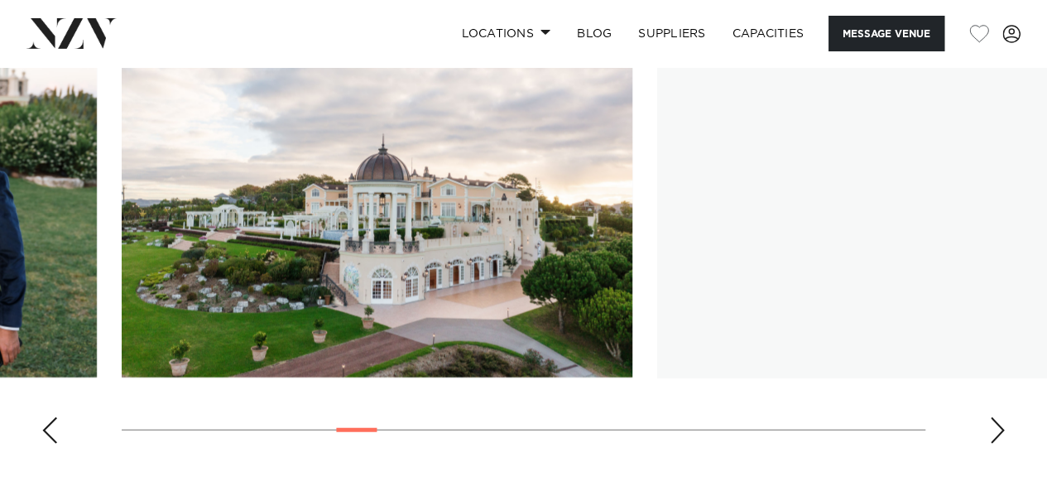
click at [992, 432] on div "Next slide" at bounding box center [997, 430] width 17 height 26
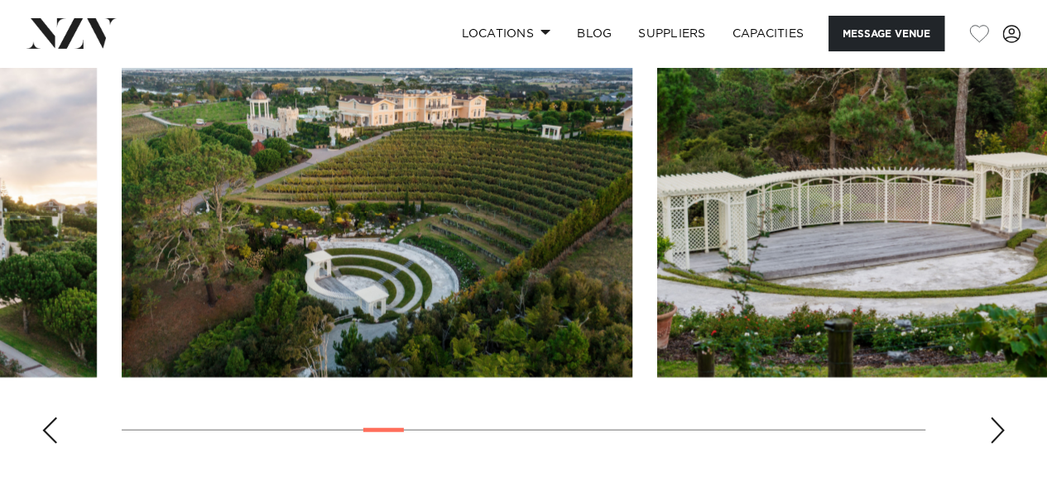
click at [991, 431] on div "Next slide" at bounding box center [997, 430] width 17 height 26
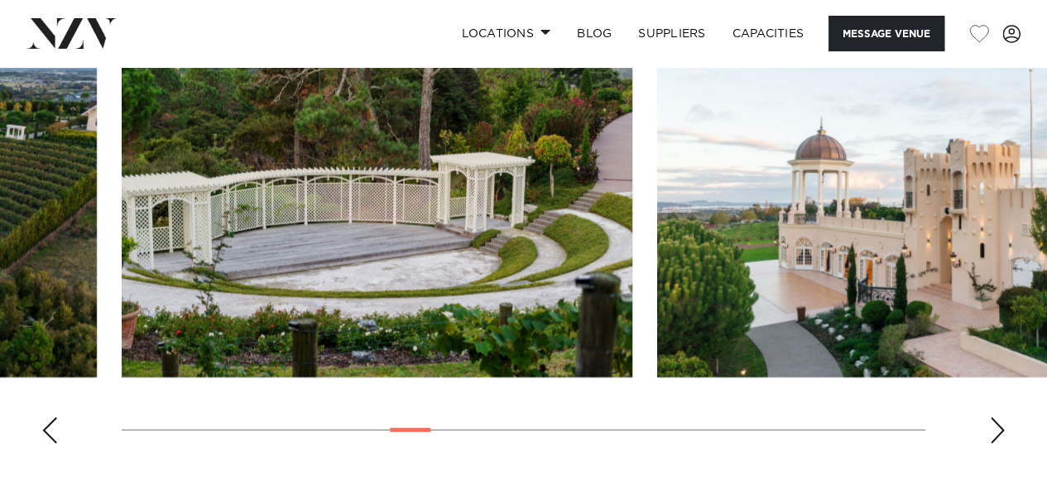
click at [991, 431] on div "Next slide" at bounding box center [997, 430] width 17 height 26
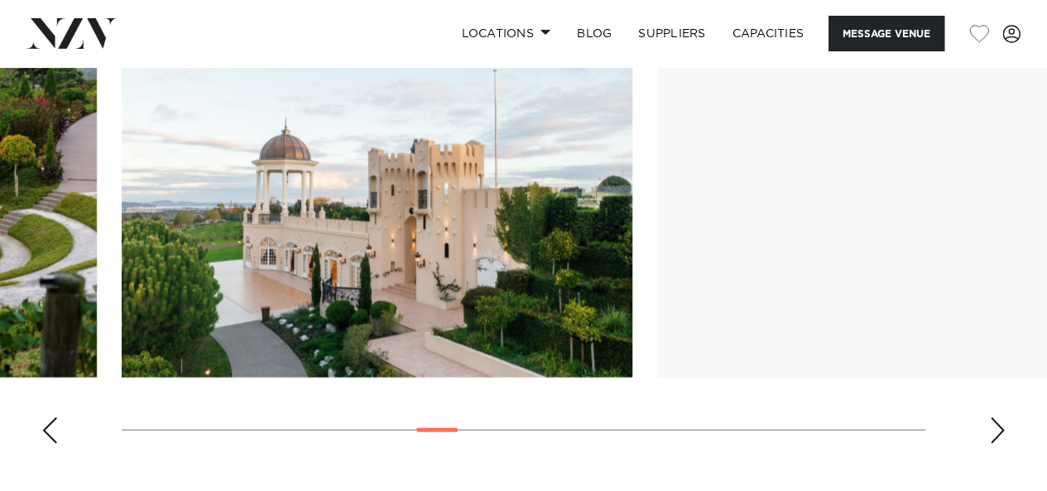
click at [991, 431] on div "Next slide" at bounding box center [997, 430] width 17 height 26
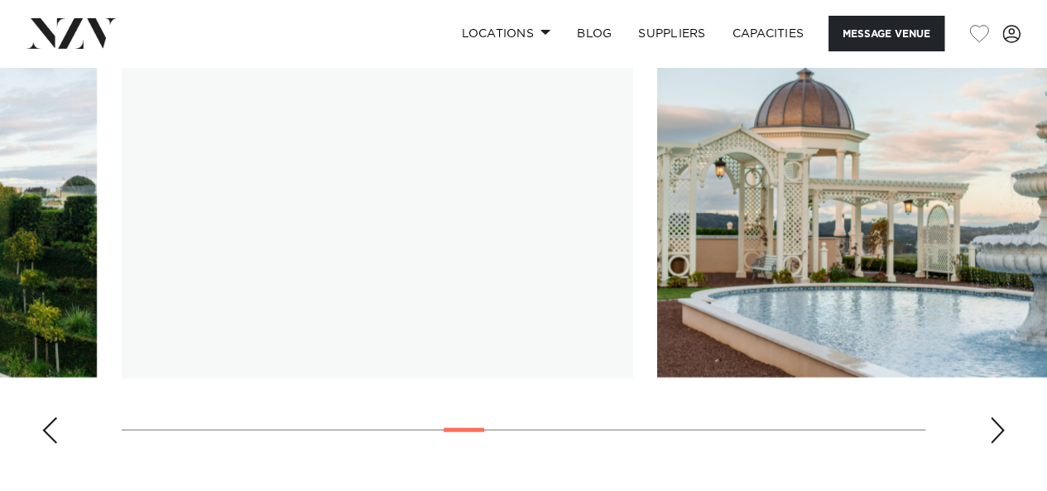
click at [991, 431] on div "Next slide" at bounding box center [997, 430] width 17 height 26
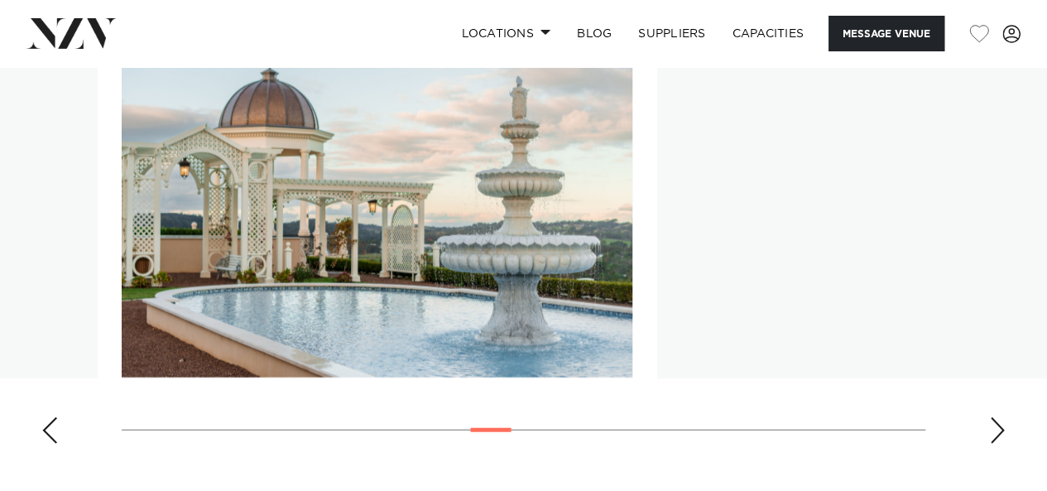
click at [991, 431] on div "Next slide" at bounding box center [997, 430] width 17 height 26
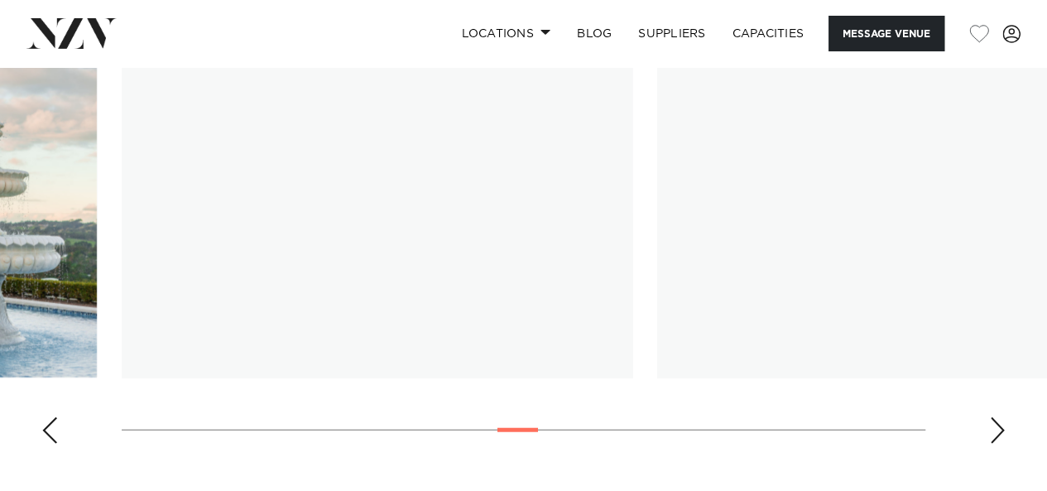
click at [991, 431] on div "Next slide" at bounding box center [997, 430] width 17 height 26
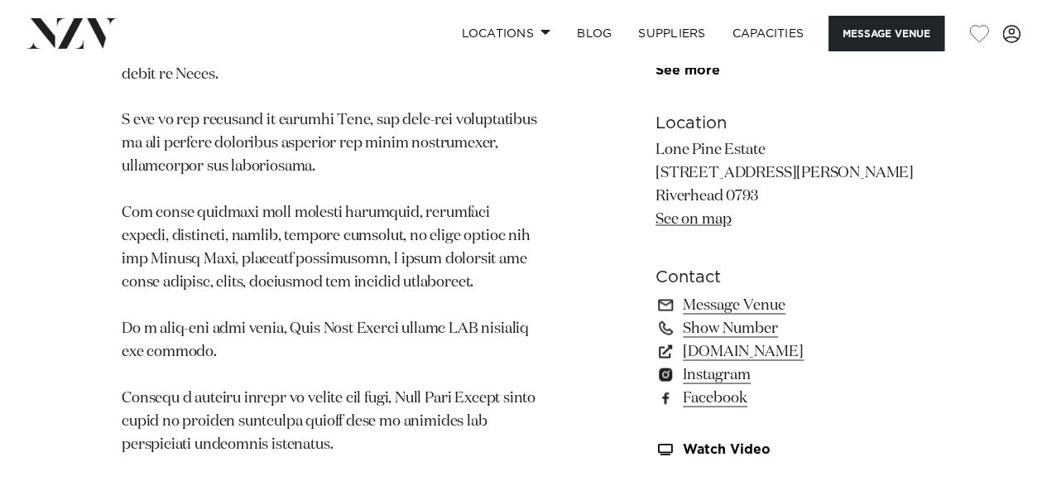
scroll to position [1265, 0]
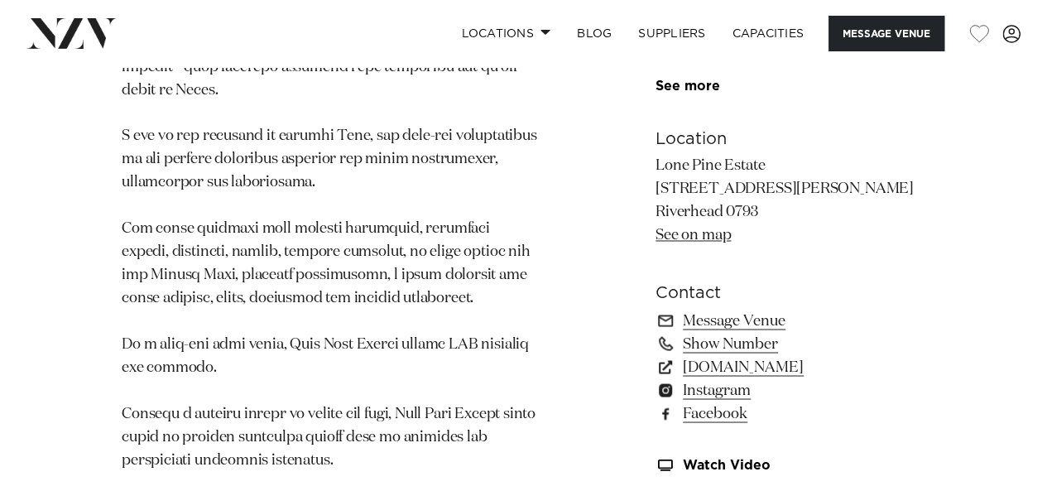
drag, startPoint x: 760, startPoint y: 209, endPoint x: 656, endPoint y: 165, distance: 112.7
click at [656, 165] on p "Lone Pine Estate 107 Lloyd Road Riverhead 0793 See on map" at bounding box center [791, 201] width 270 height 93
copy p "Lone Pine Estate 107 Lloyd Road Riverhead 0793"
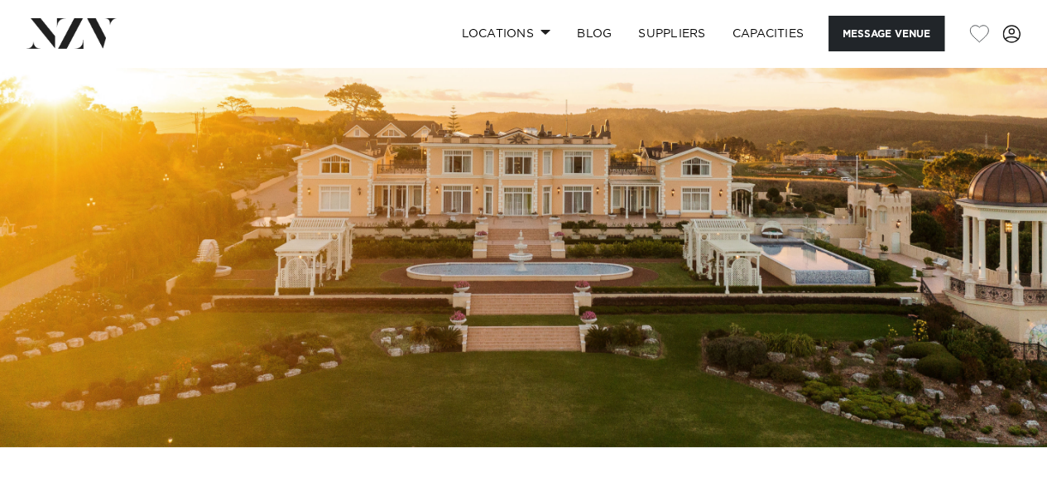
scroll to position [101, 0]
